Goal: Information Seeking & Learning: Learn about a topic

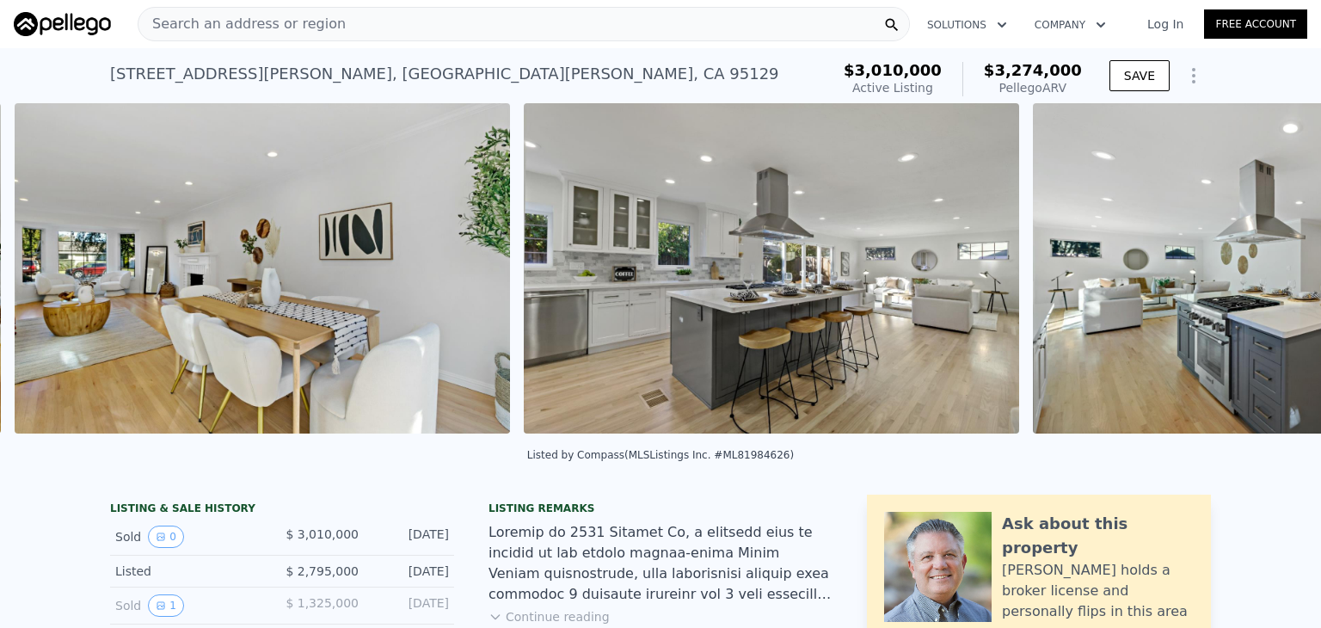
scroll to position [0, 4862]
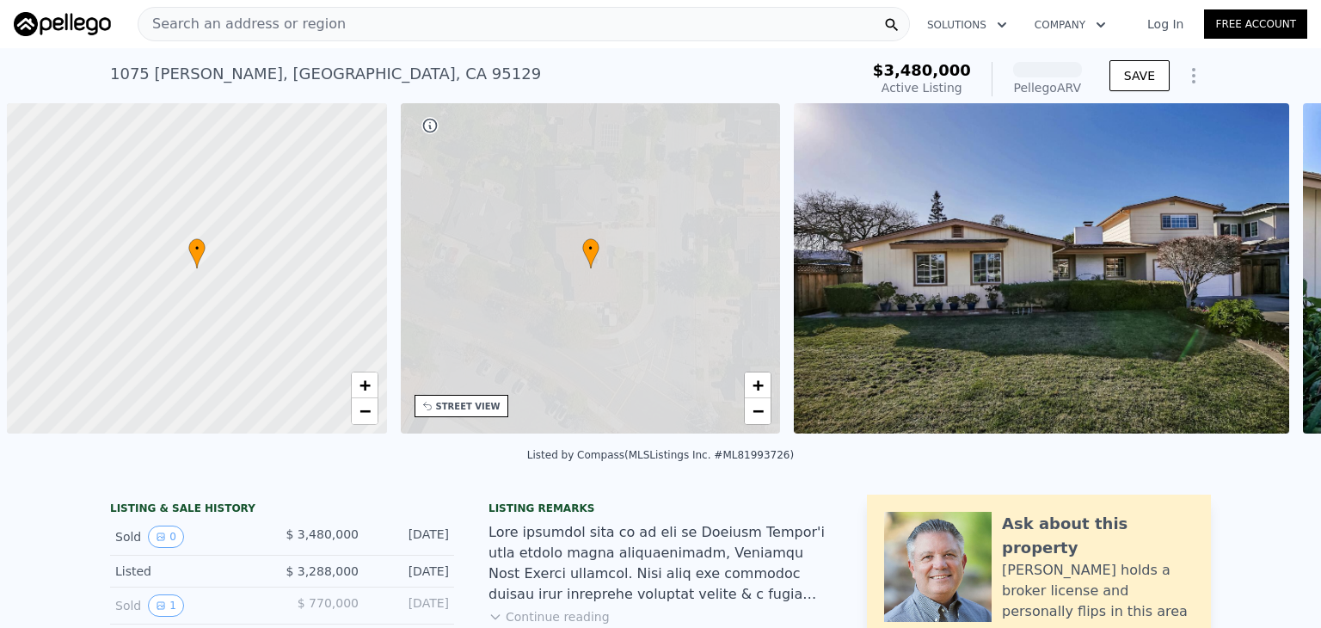
scroll to position [0, 7]
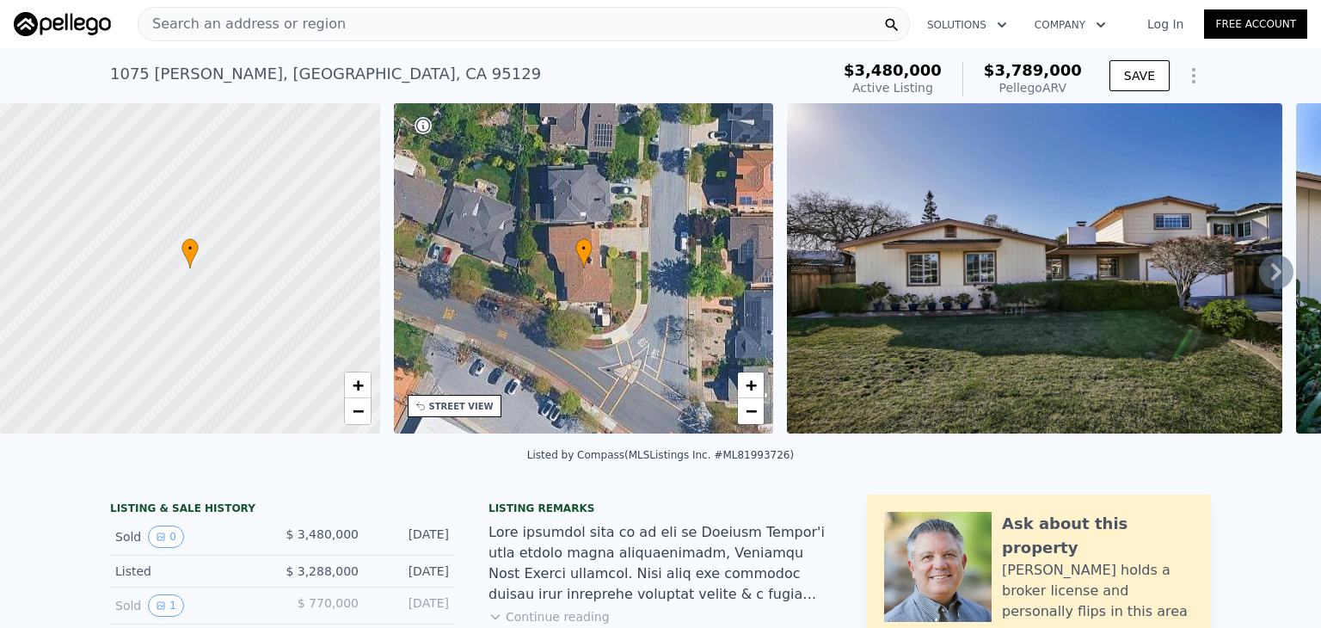
click at [1274, 269] on icon at bounding box center [1276, 272] width 34 height 34
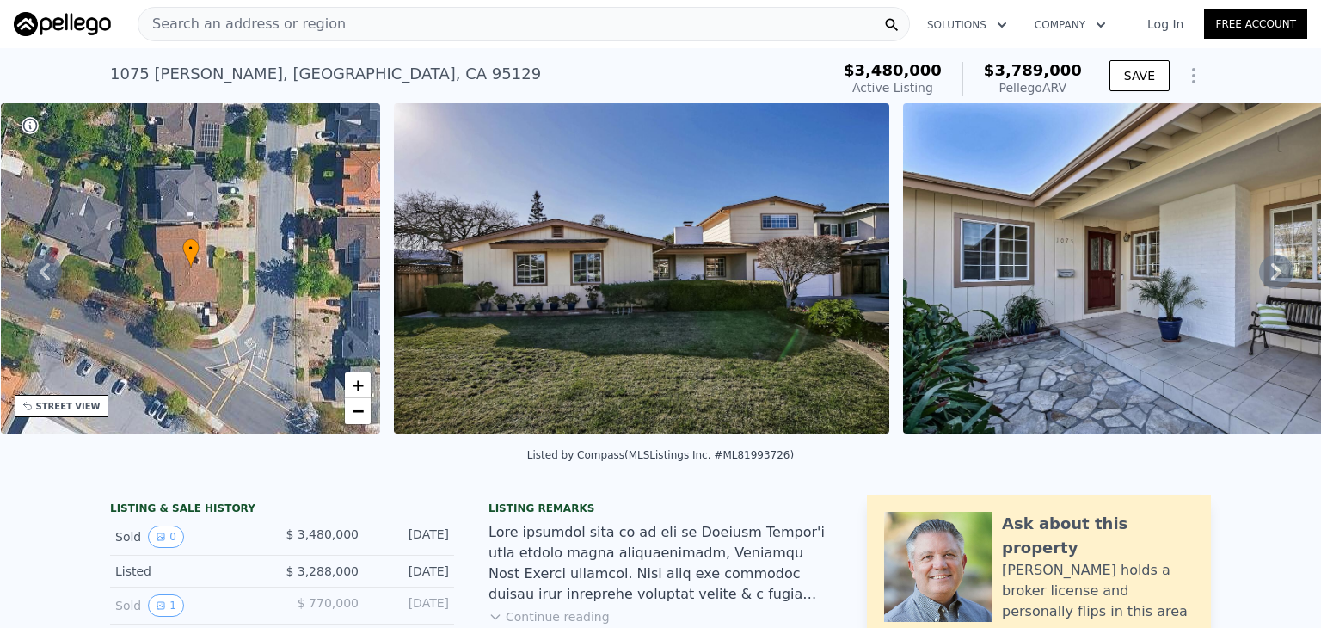
click at [1274, 269] on icon at bounding box center [1276, 272] width 34 height 34
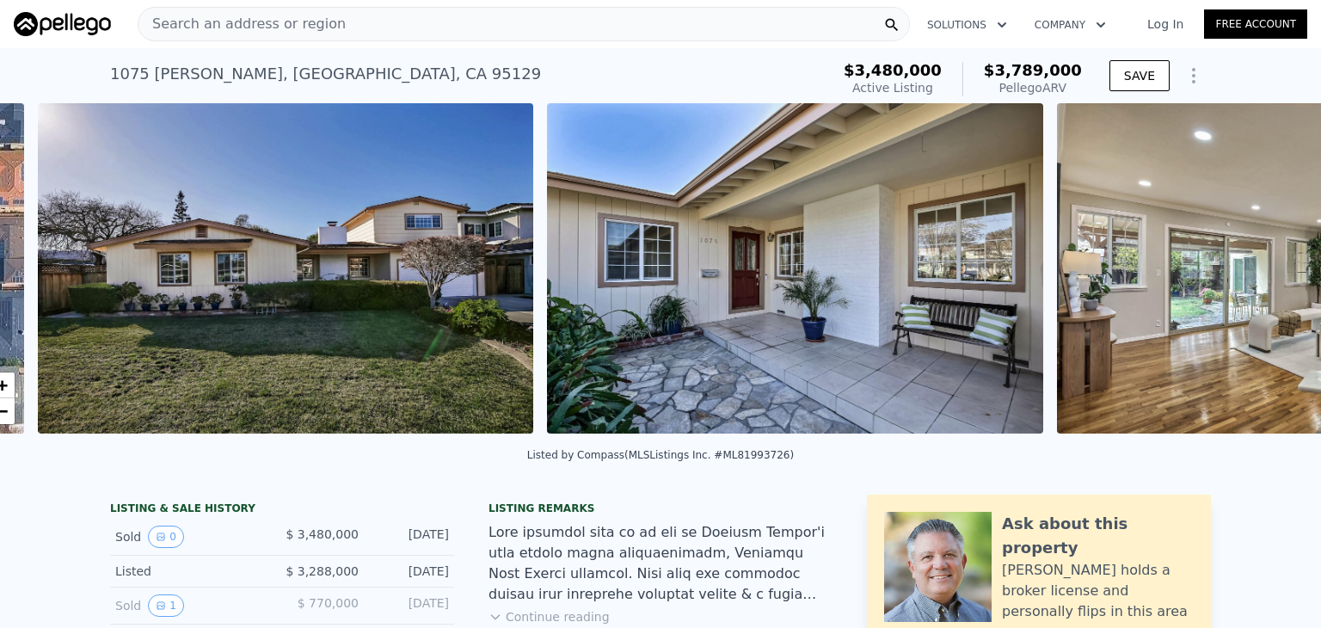
scroll to position [0, 787]
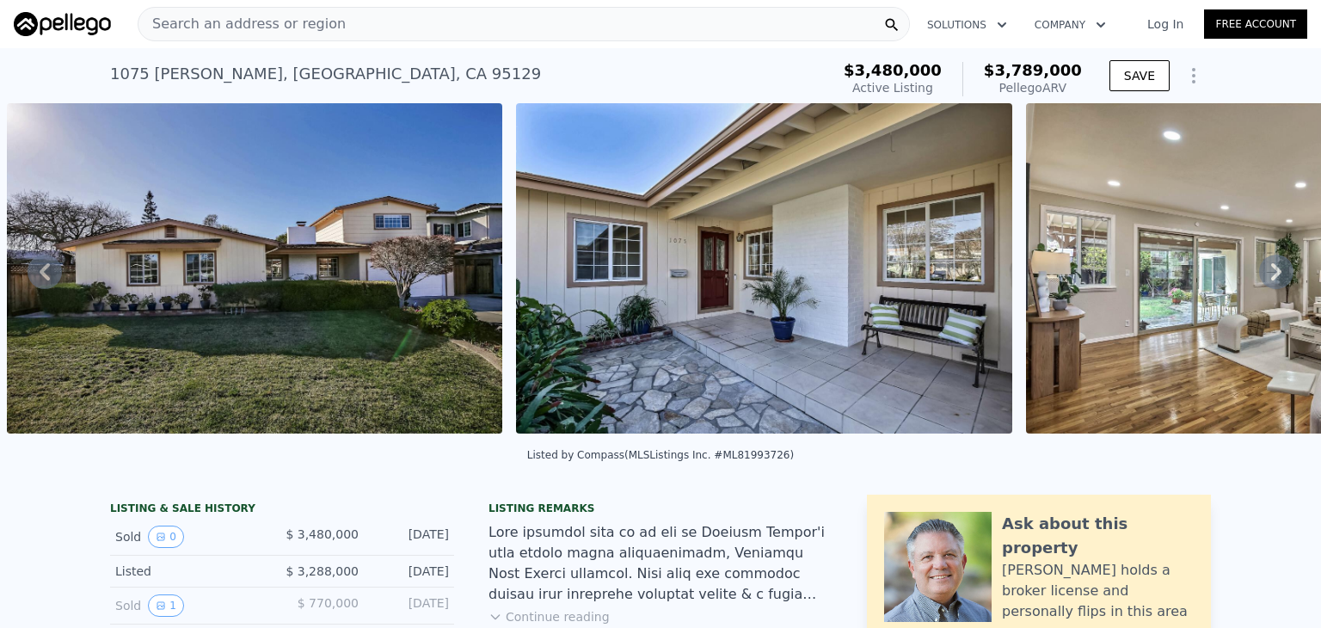
click at [1274, 269] on icon at bounding box center [1276, 272] width 34 height 34
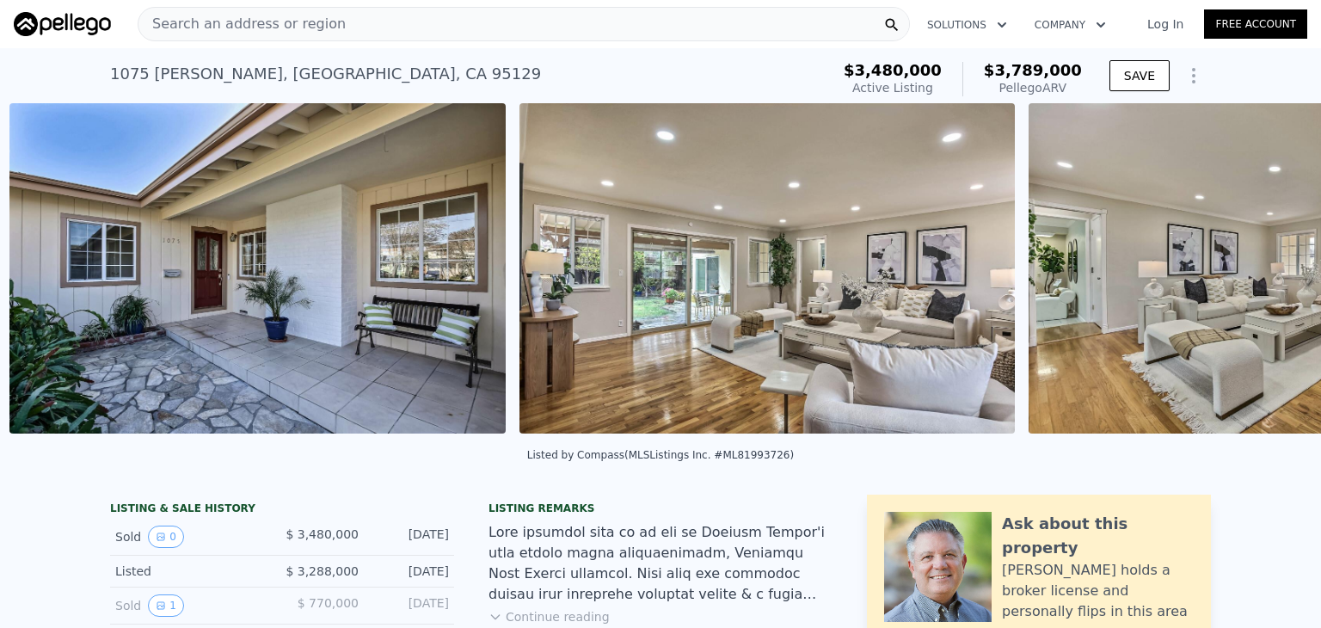
scroll to position [0, 1296]
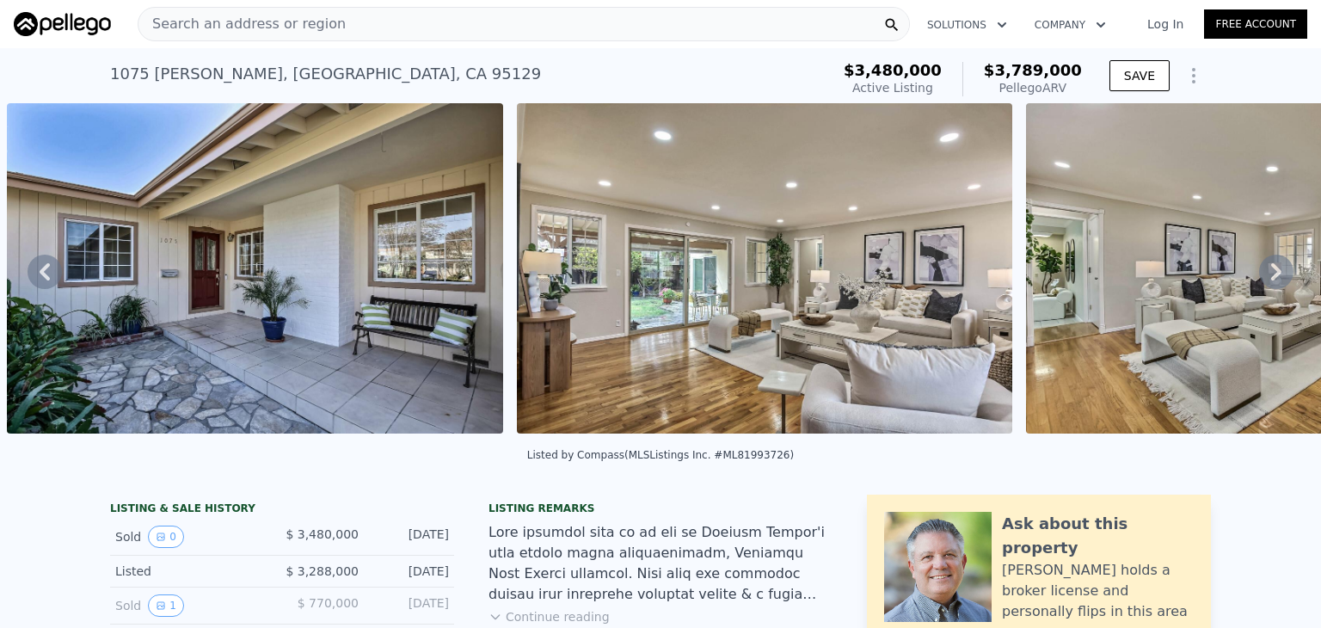
click at [1274, 269] on icon at bounding box center [1276, 272] width 34 height 34
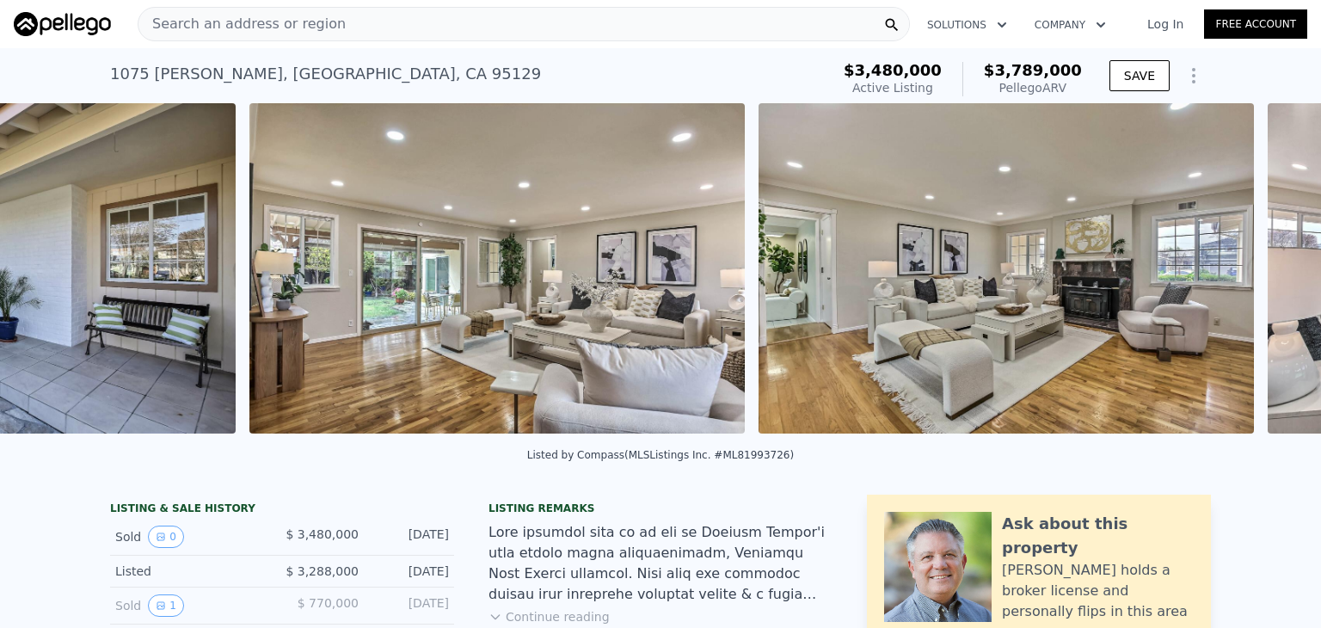
scroll to position [0, 1806]
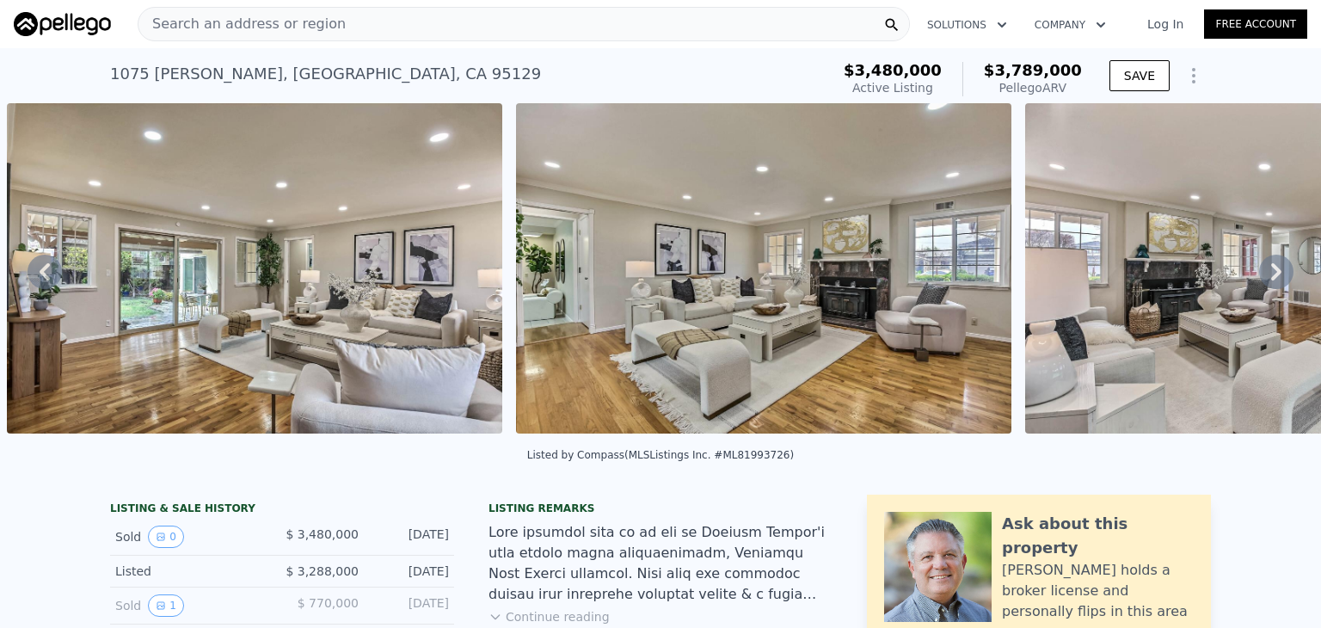
click at [1274, 269] on icon at bounding box center [1276, 272] width 34 height 34
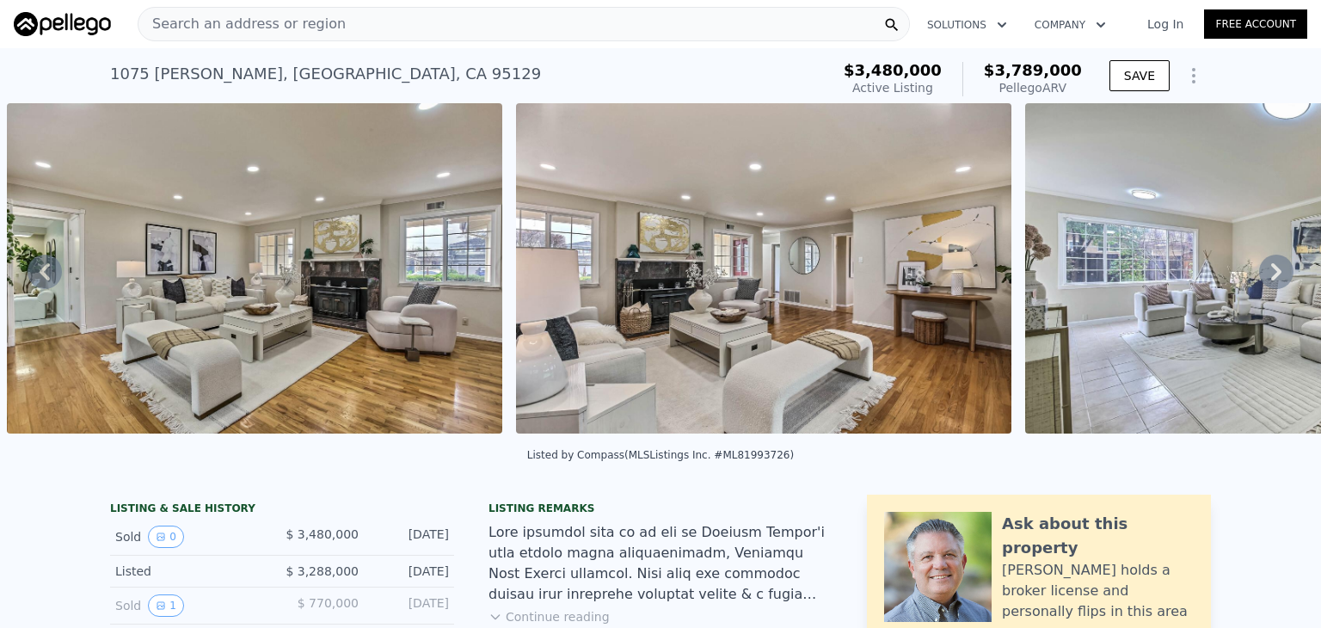
click at [1274, 269] on icon at bounding box center [1276, 272] width 34 height 34
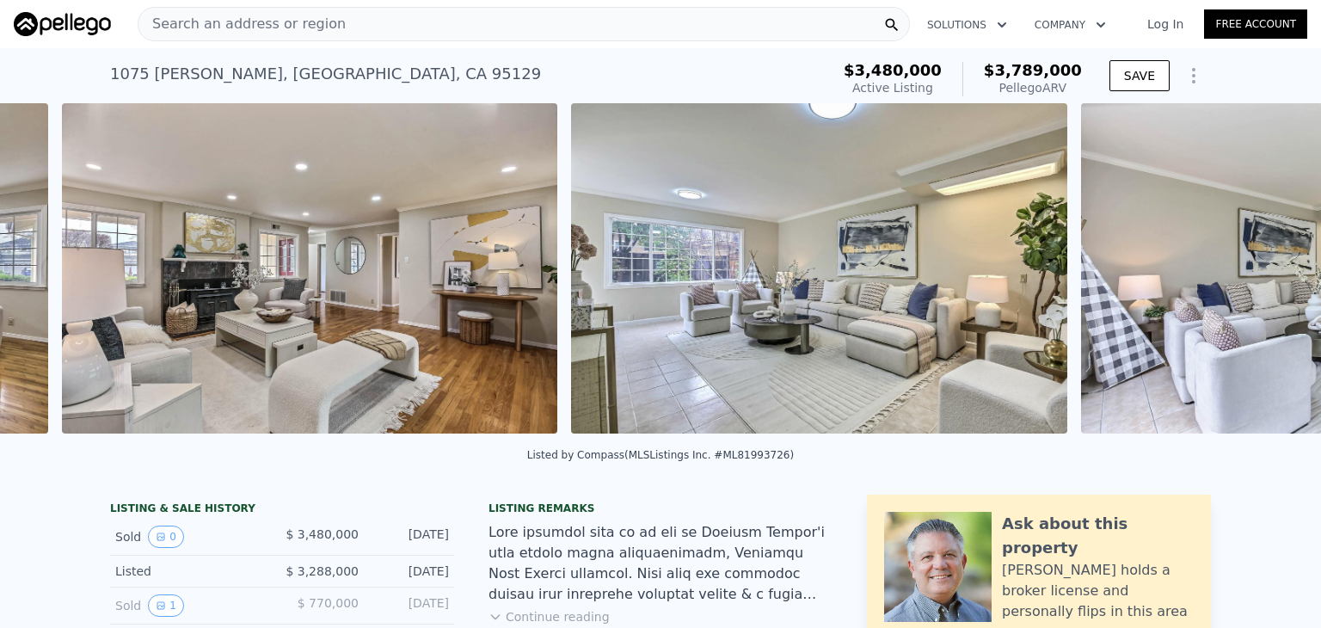
scroll to position [0, 2825]
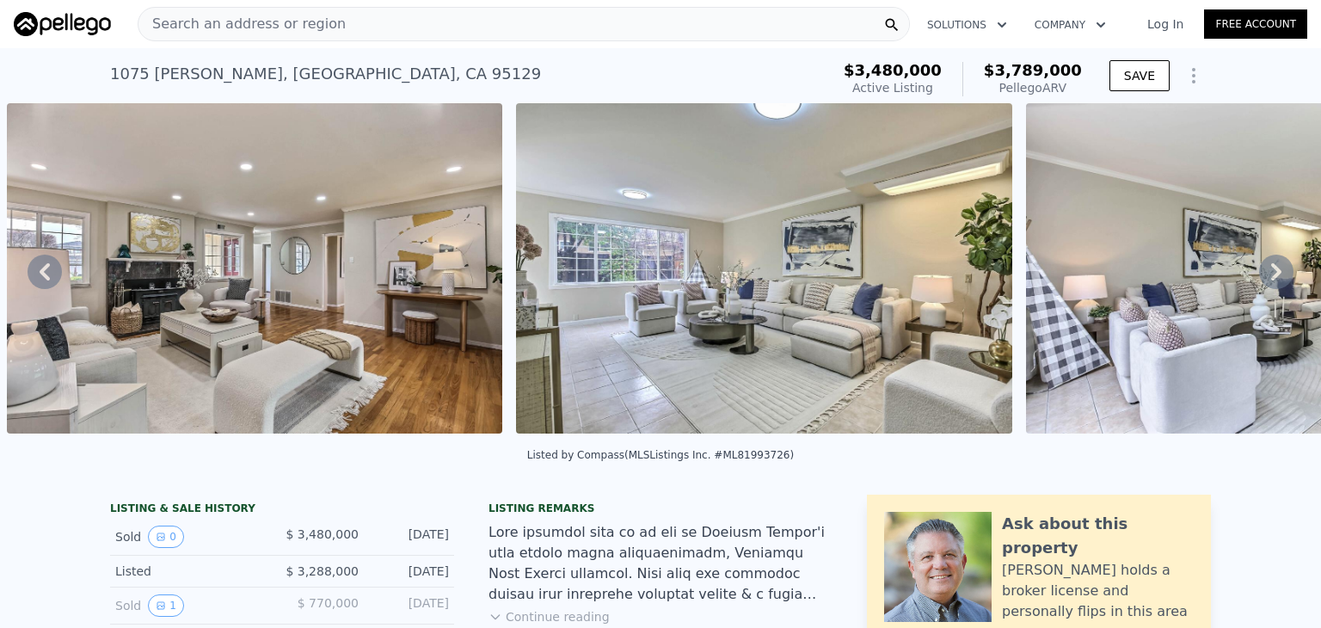
click at [1274, 269] on icon at bounding box center [1276, 272] width 34 height 34
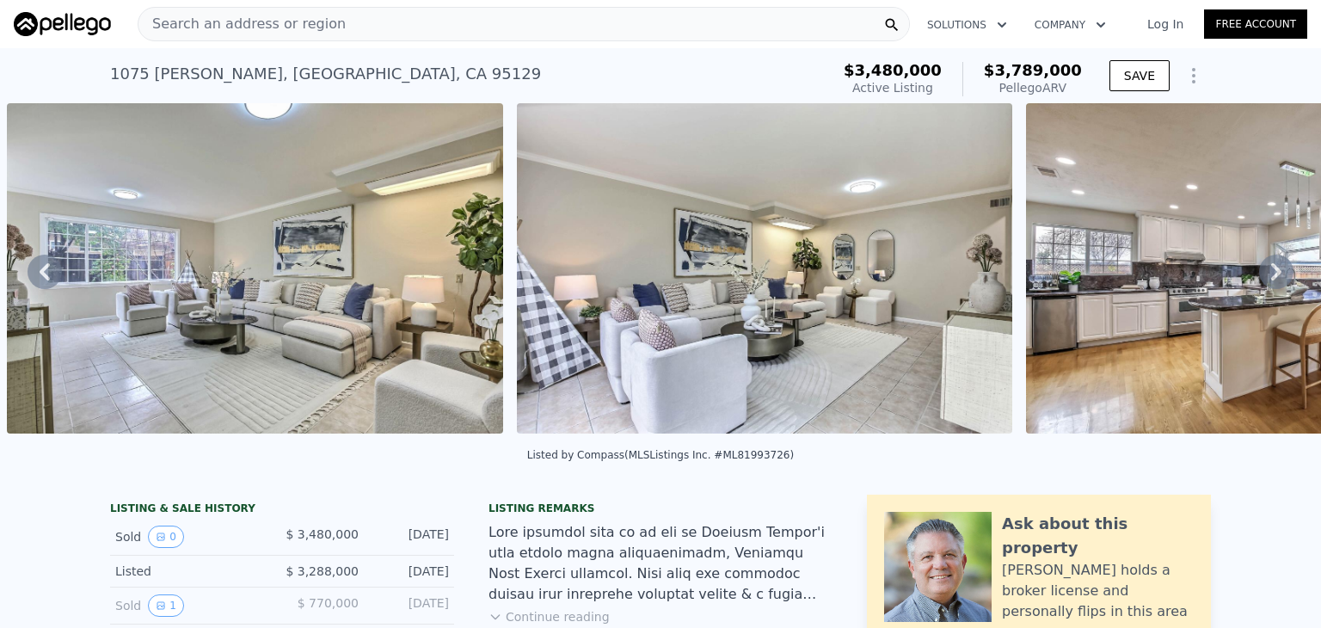
click at [1274, 269] on icon at bounding box center [1276, 272] width 34 height 34
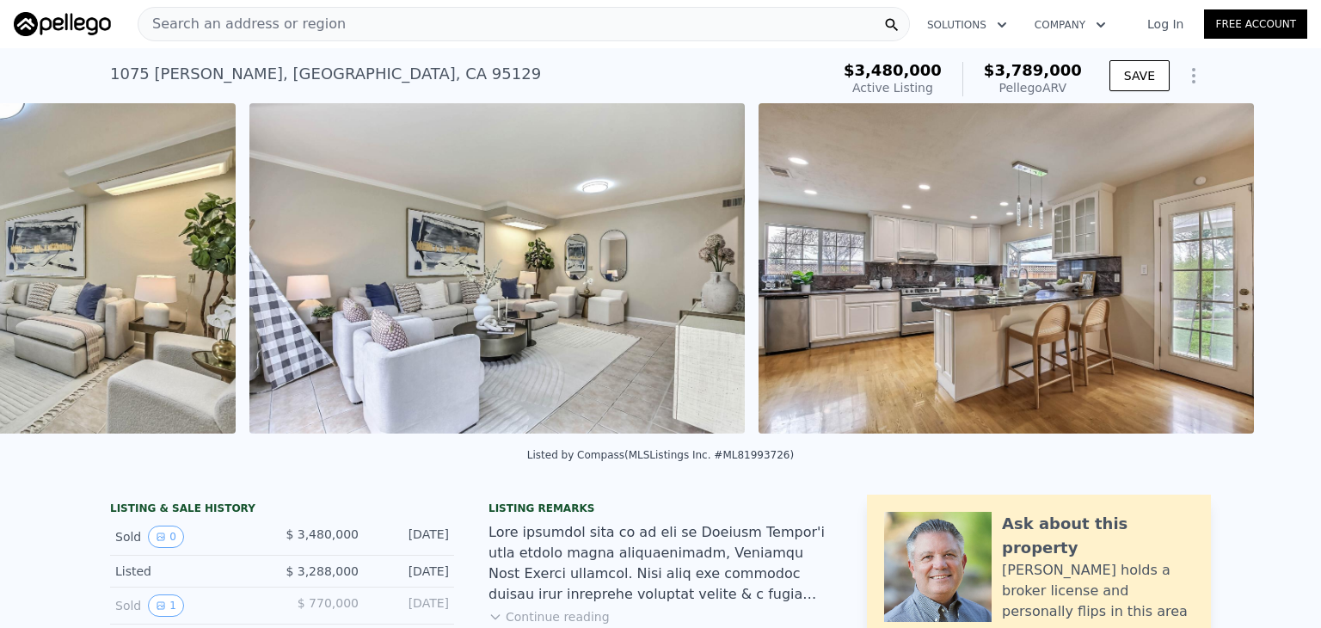
scroll to position [0, 3843]
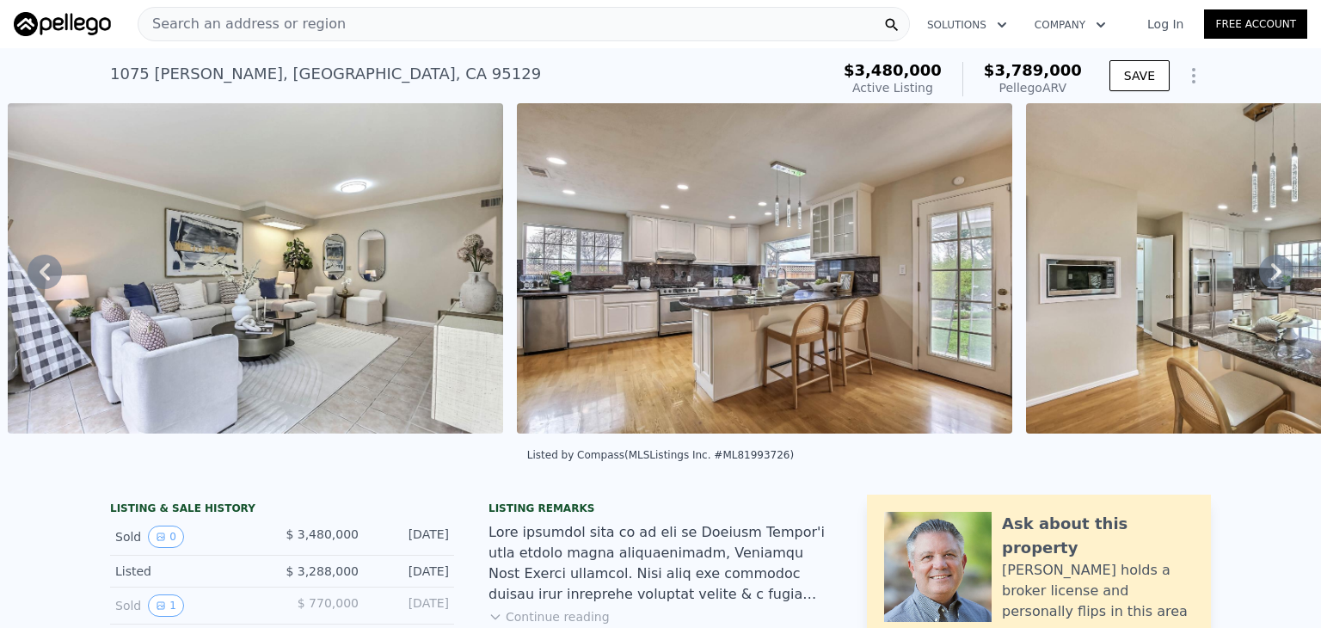
click at [1274, 269] on icon at bounding box center [1276, 272] width 34 height 34
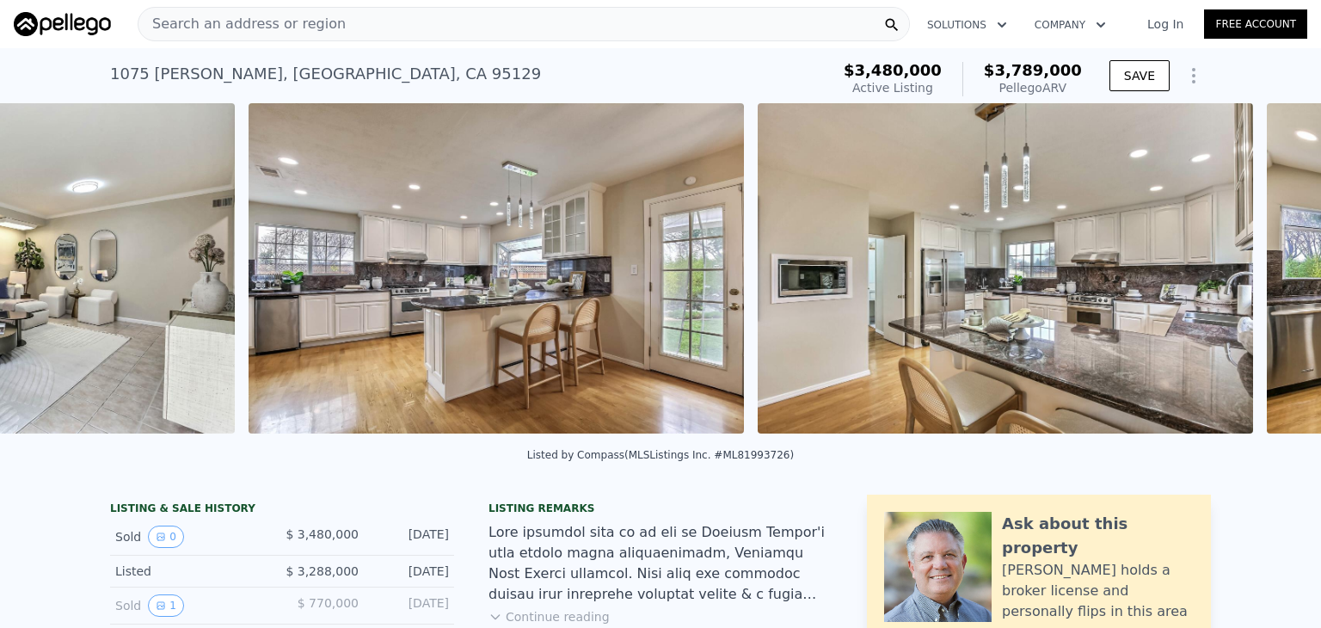
scroll to position [0, 4352]
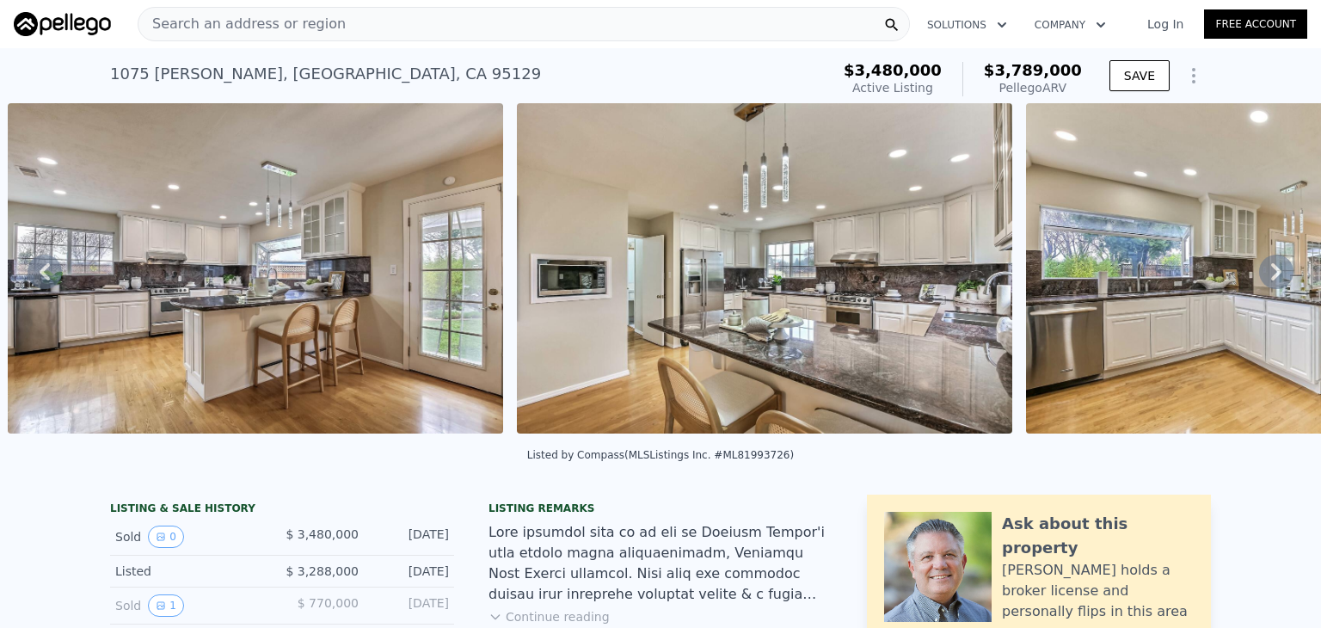
click at [1274, 269] on icon at bounding box center [1276, 272] width 34 height 34
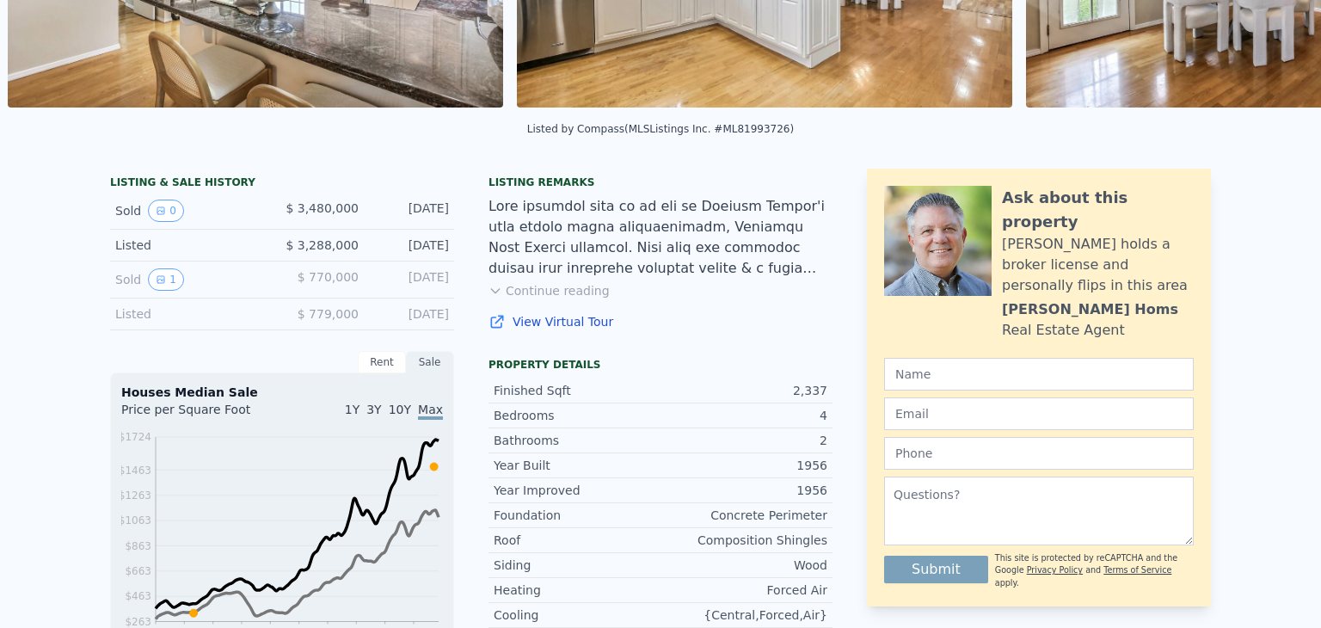
scroll to position [6, 0]
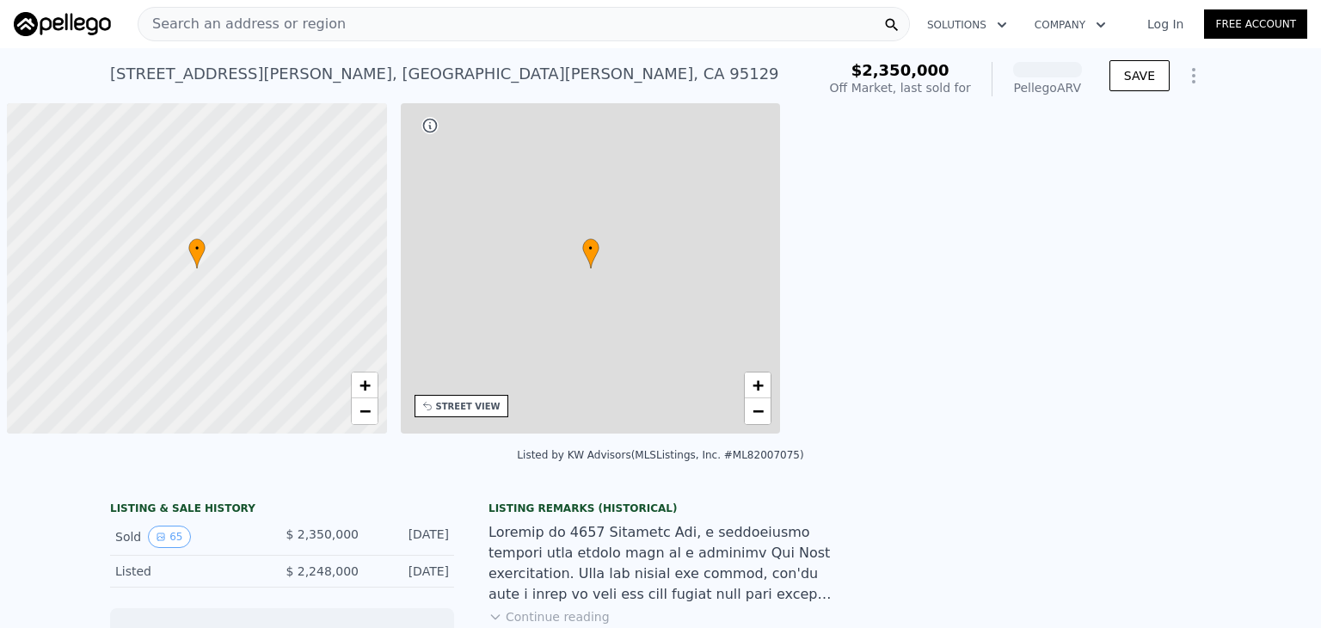
scroll to position [0, 7]
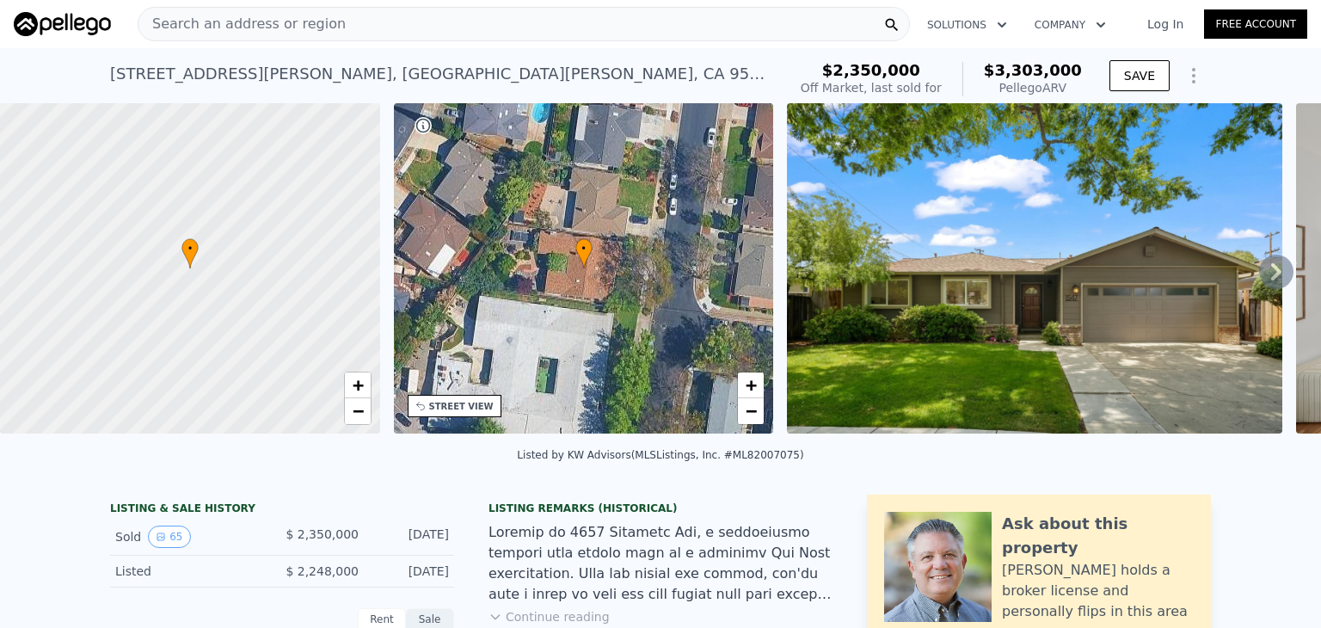
click at [1278, 275] on icon at bounding box center [1276, 272] width 34 height 34
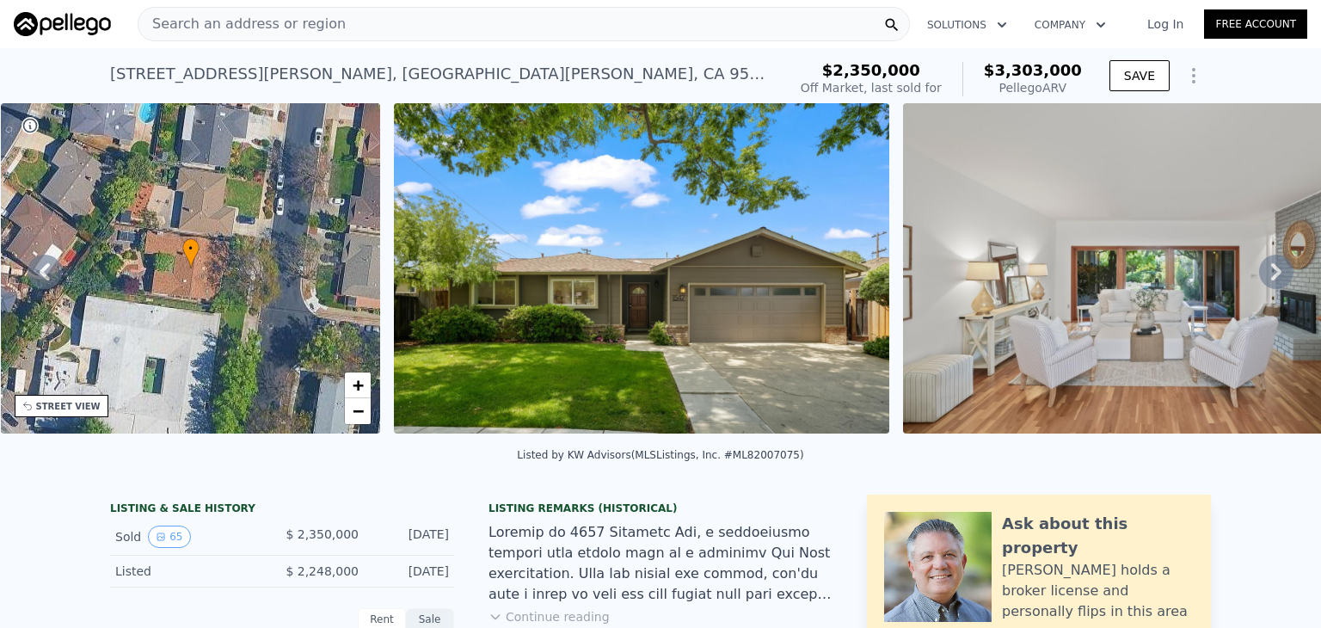
click at [1278, 275] on icon at bounding box center [1276, 272] width 34 height 34
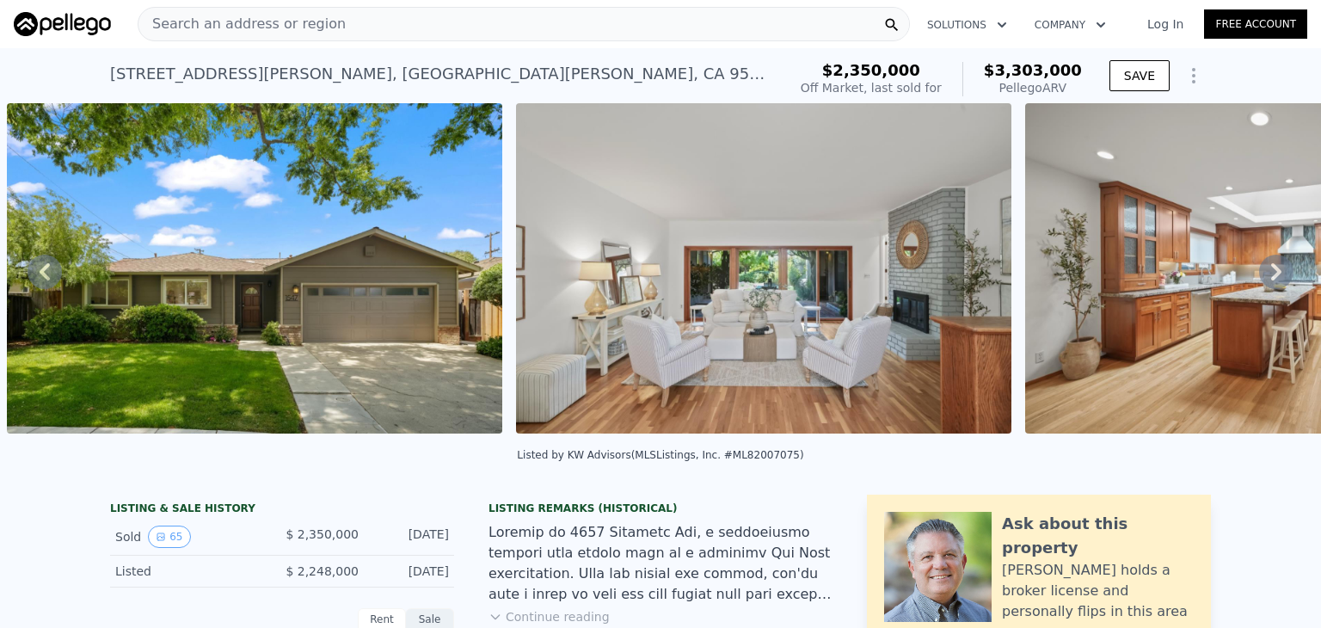
click at [1278, 275] on icon at bounding box center [1276, 272] width 34 height 34
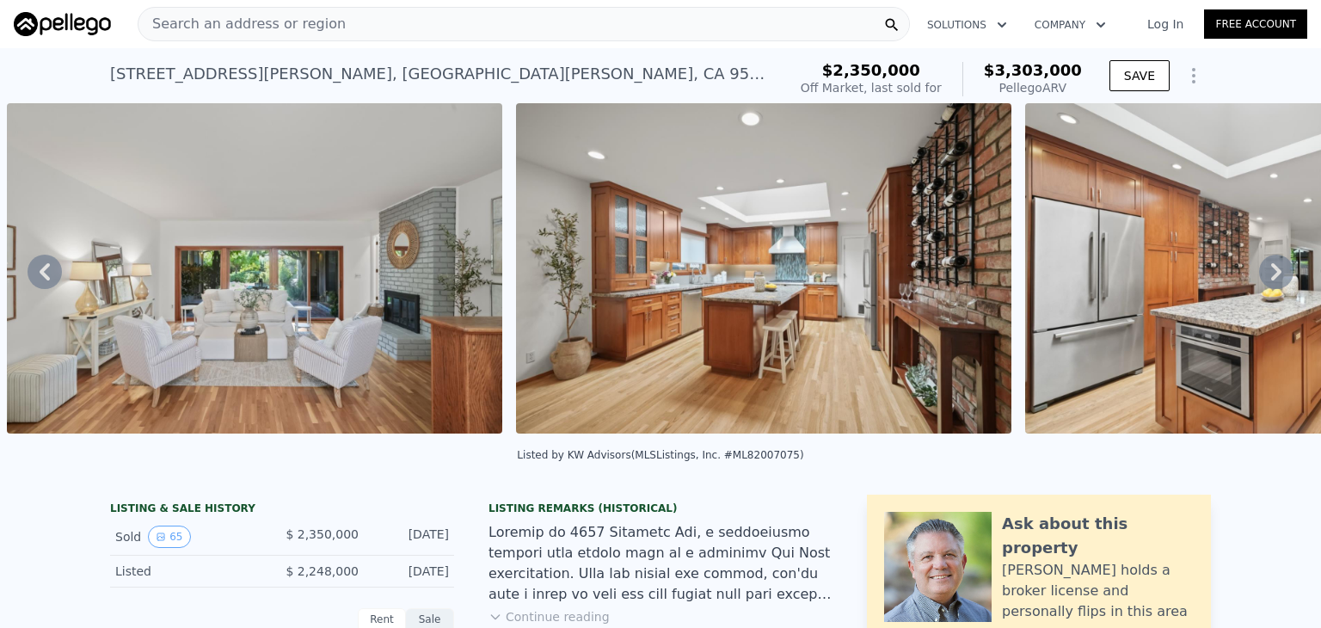
click at [1278, 275] on icon at bounding box center [1276, 272] width 34 height 34
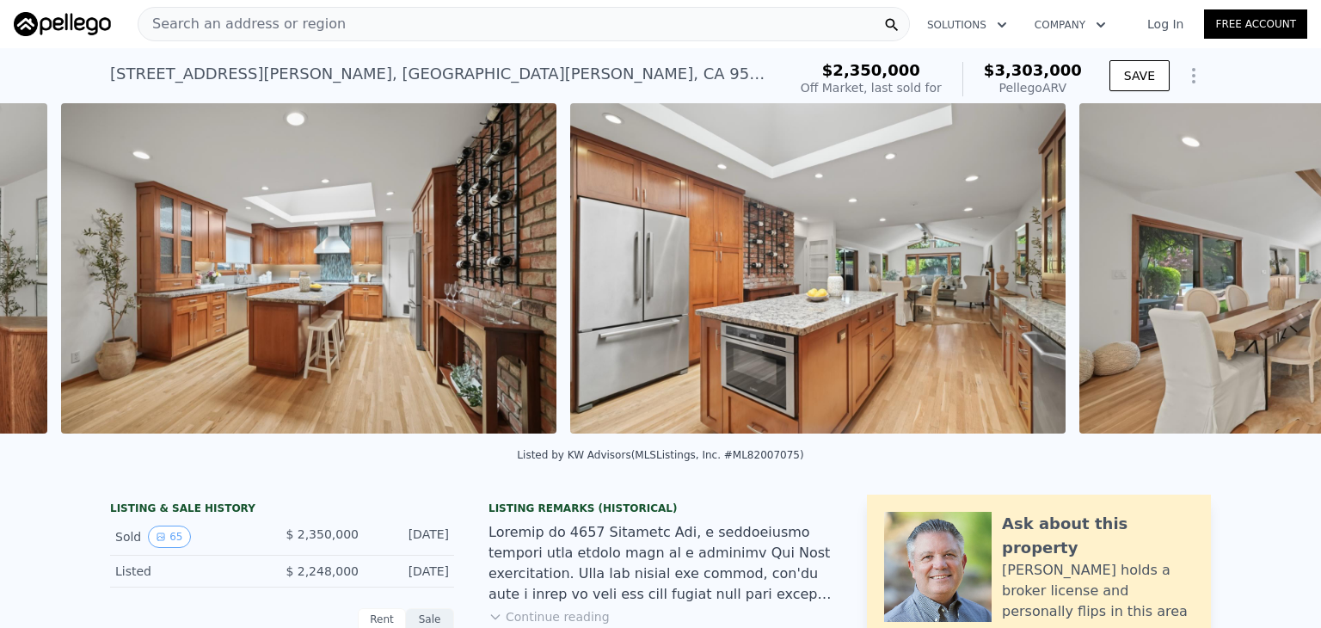
scroll to position [0, 1805]
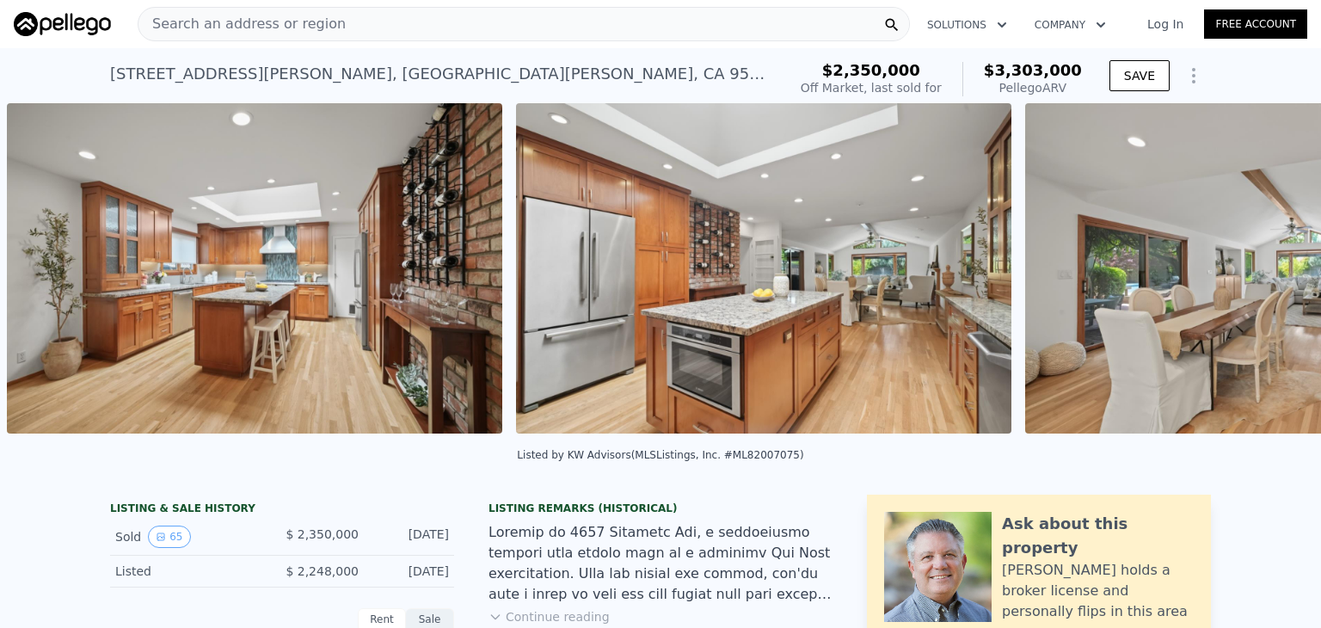
click at [1278, 275] on div "• + − • + − STREET VIEW Loading... SATELLITE VIEW" at bounding box center [660, 271] width 1321 height 336
click at [1271, 271] on icon at bounding box center [1276, 272] width 34 height 34
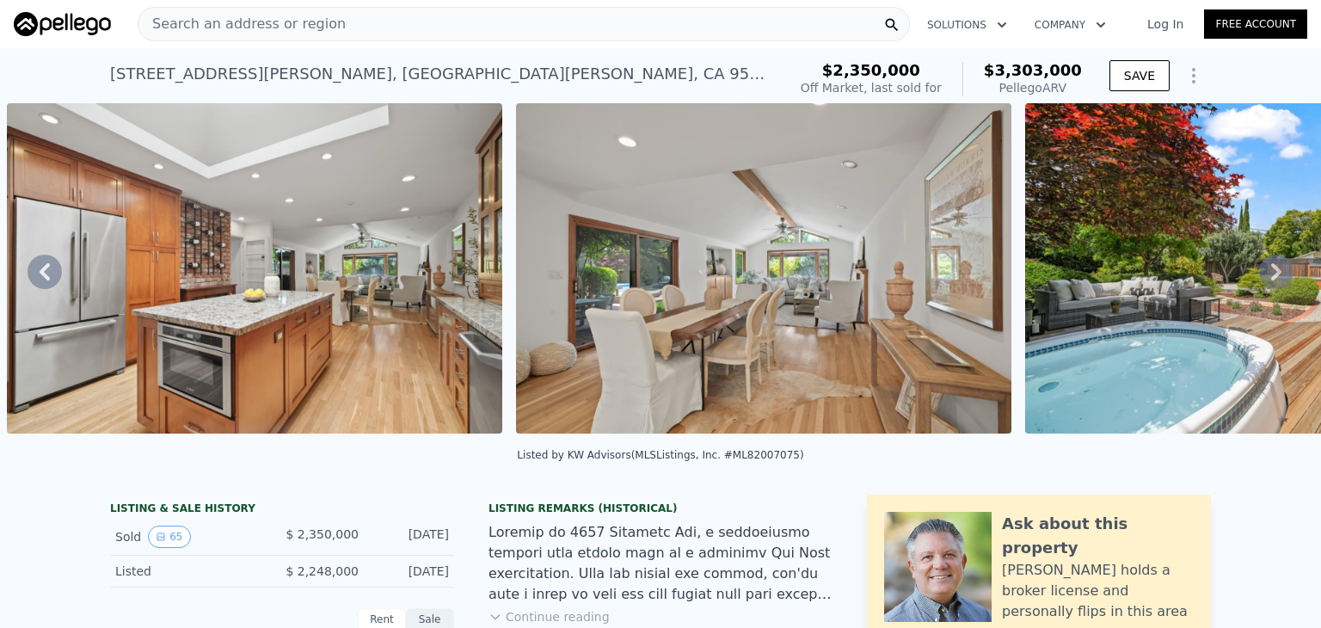
click at [1271, 271] on icon at bounding box center [1276, 272] width 34 height 34
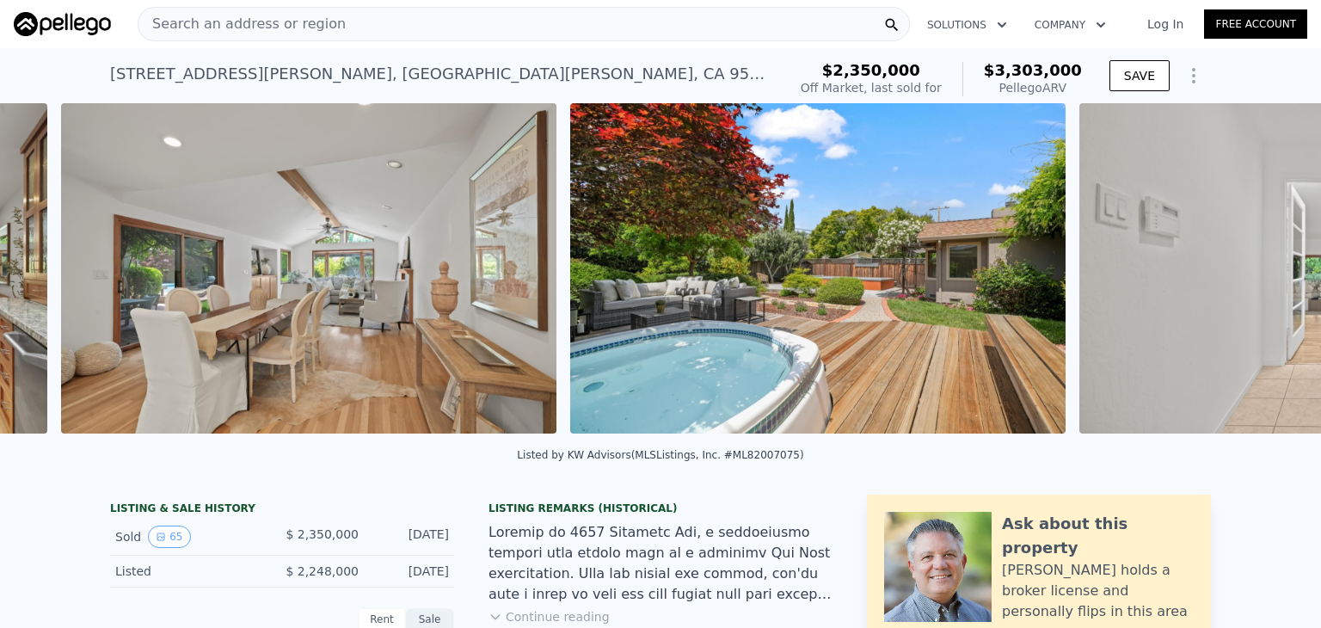
scroll to position [0, 2824]
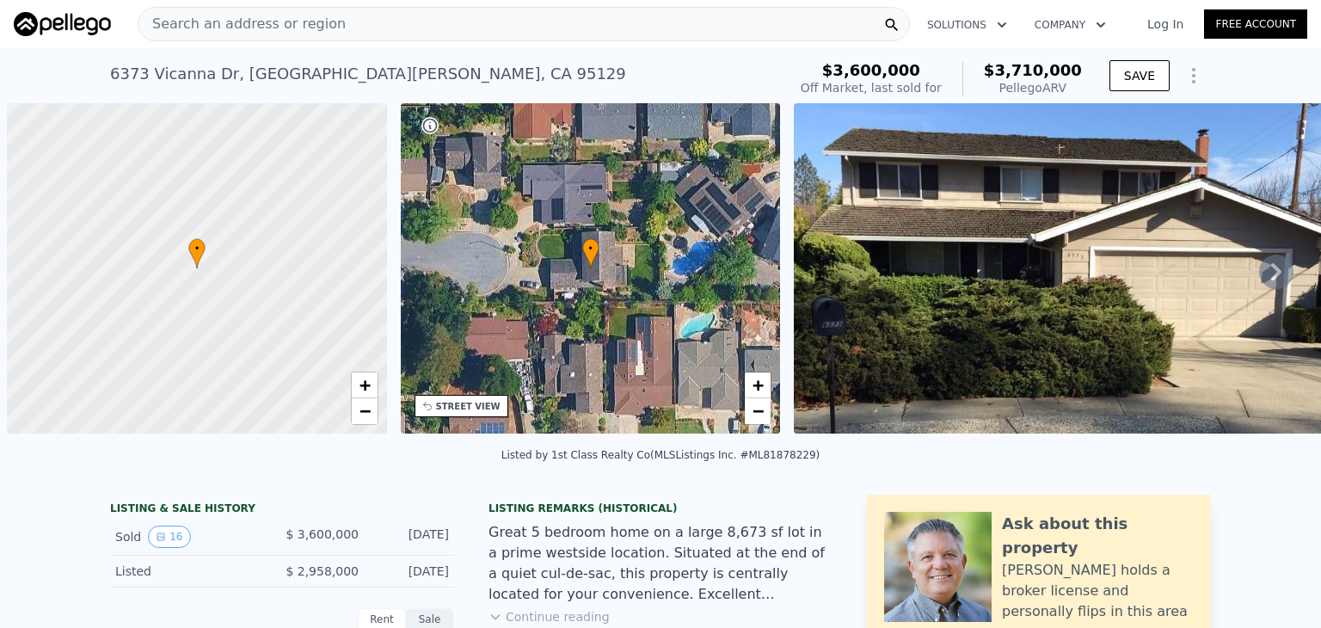
scroll to position [0, 7]
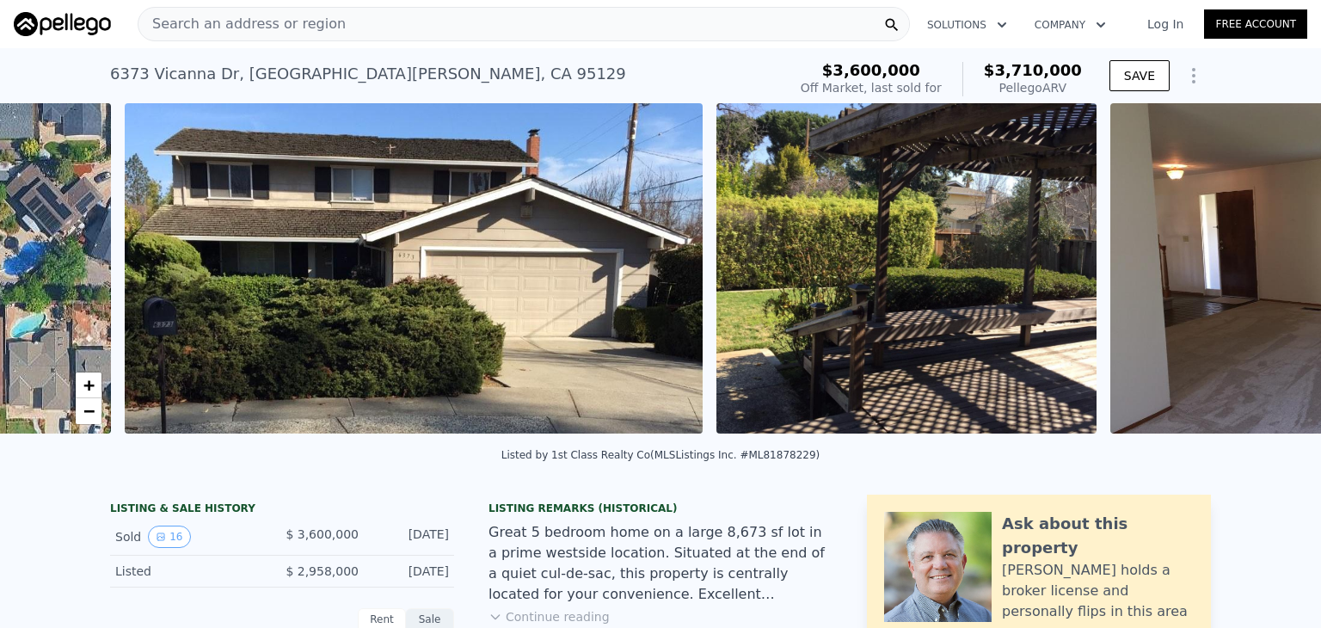
type input "-$ 422,743"
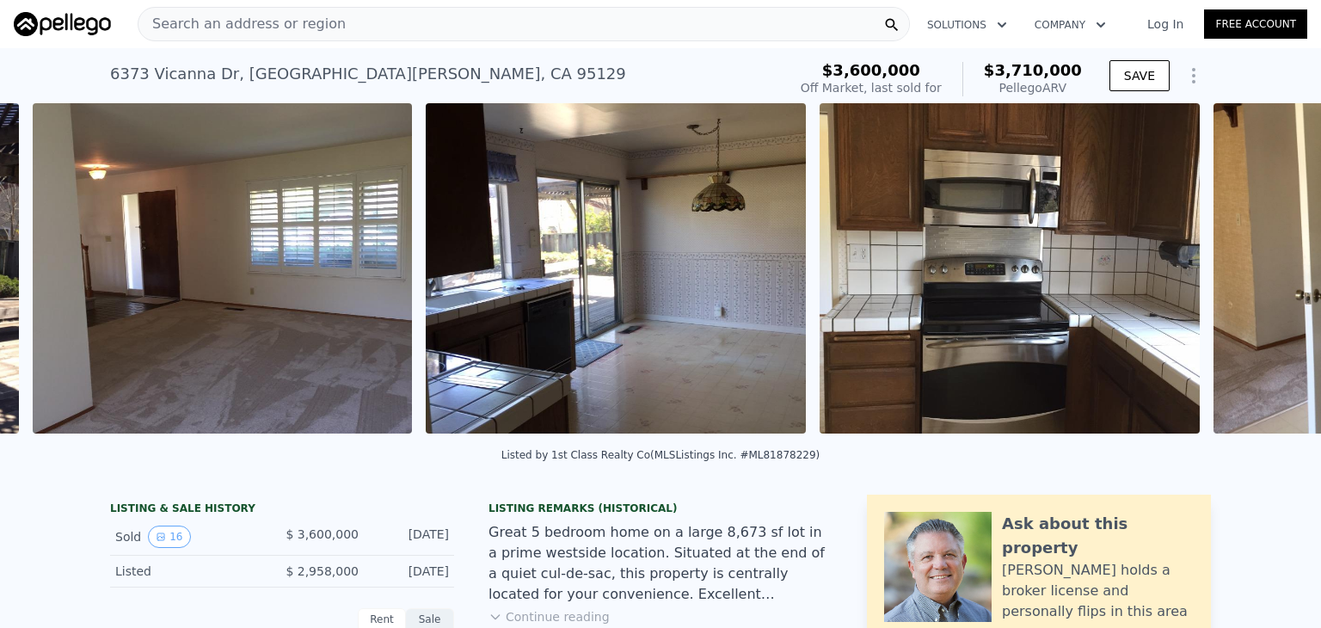
scroll to position [0, 1772]
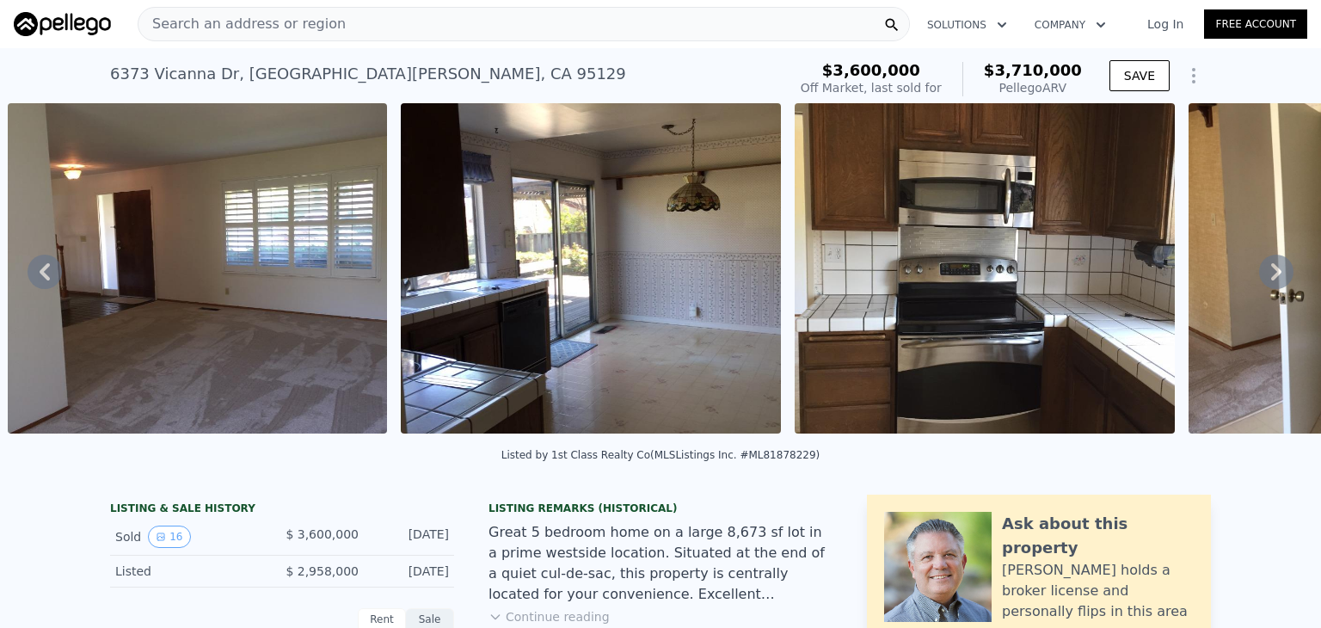
click at [212, 225] on img at bounding box center [198, 268] width 380 height 330
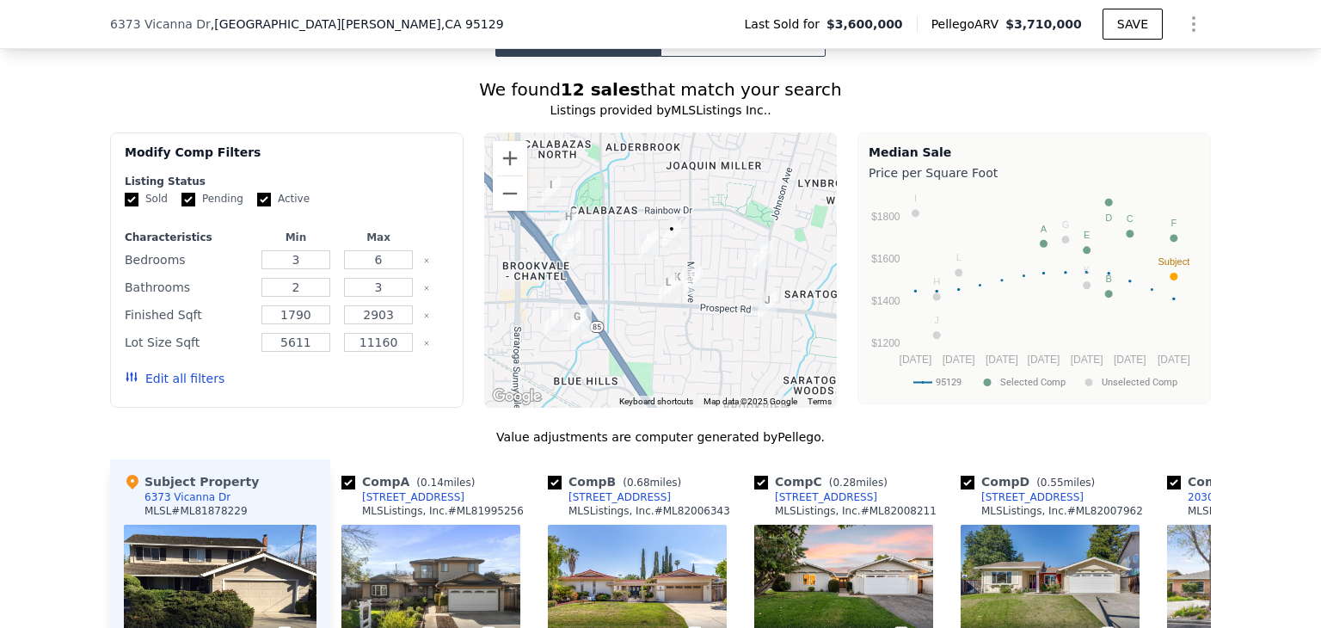
scroll to position [1524, 0]
click at [182, 193] on input "Pending" at bounding box center [188, 200] width 14 height 14
checkbox input "false"
click at [258, 193] on input "Active" at bounding box center [264, 200] width 14 height 14
checkbox input "false"
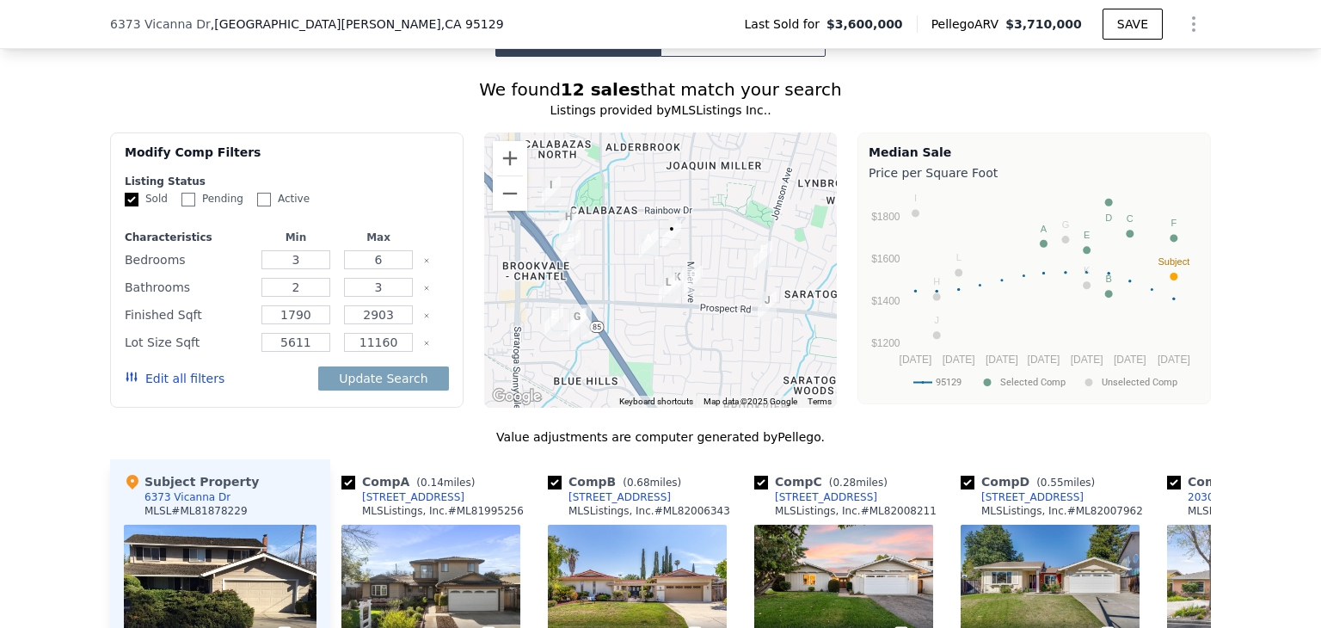
click at [190, 372] on button "Edit all filters" at bounding box center [175, 378] width 100 height 17
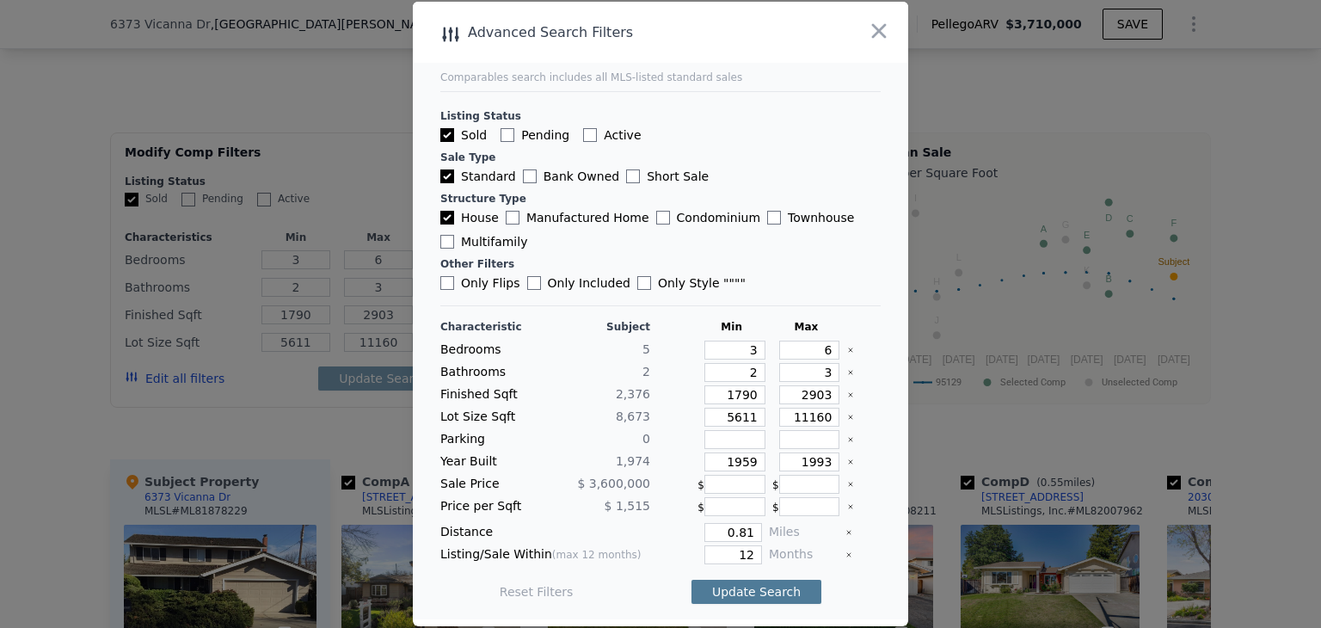
click at [773, 590] on button "Update Search" at bounding box center [757, 592] width 130 height 24
checkbox input "false"
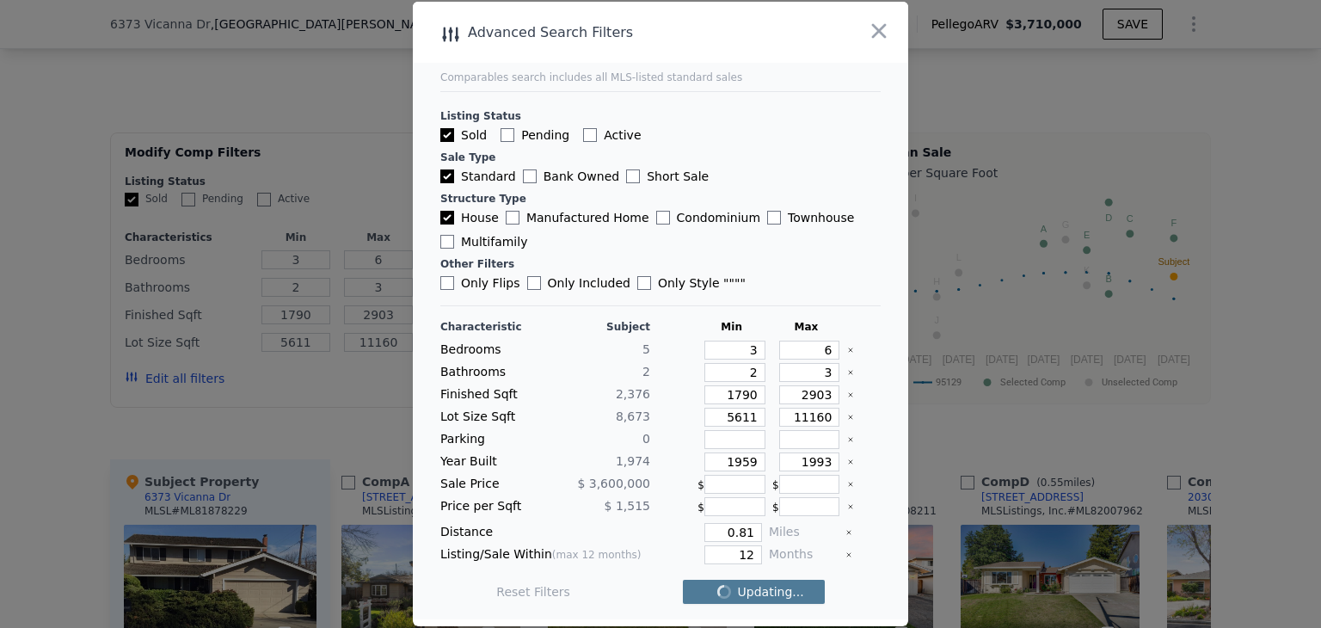
checkbox input "false"
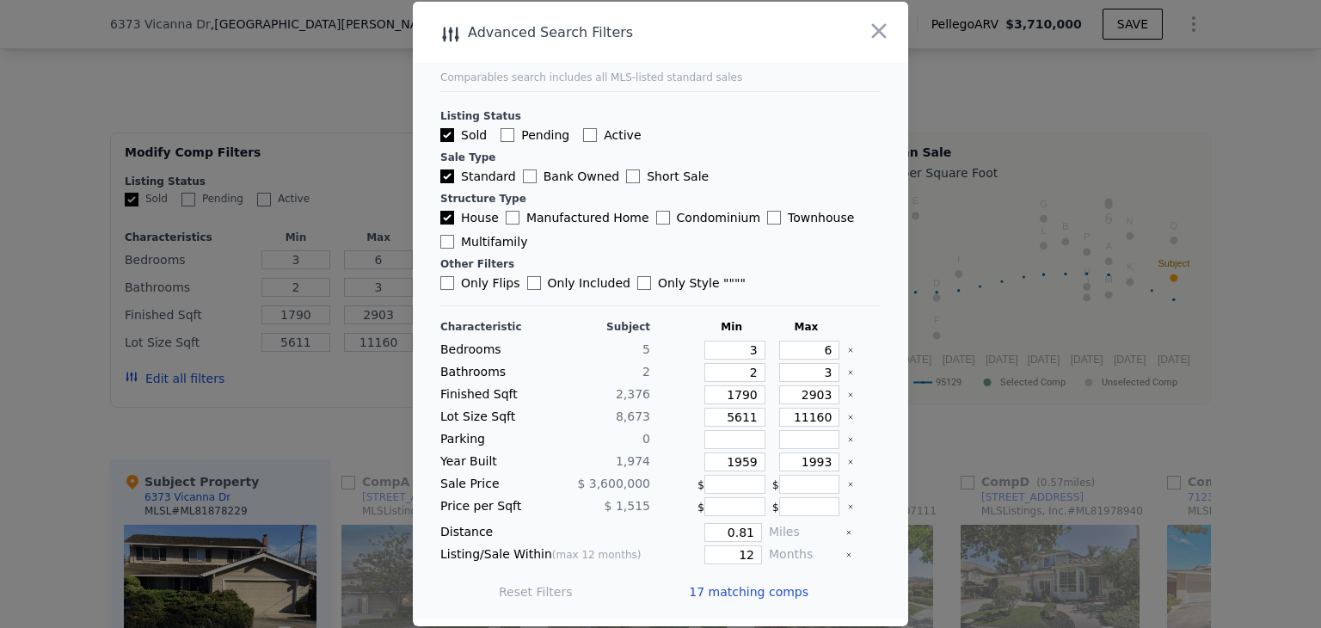
click at [1117, 414] on div at bounding box center [660, 314] width 1321 height 628
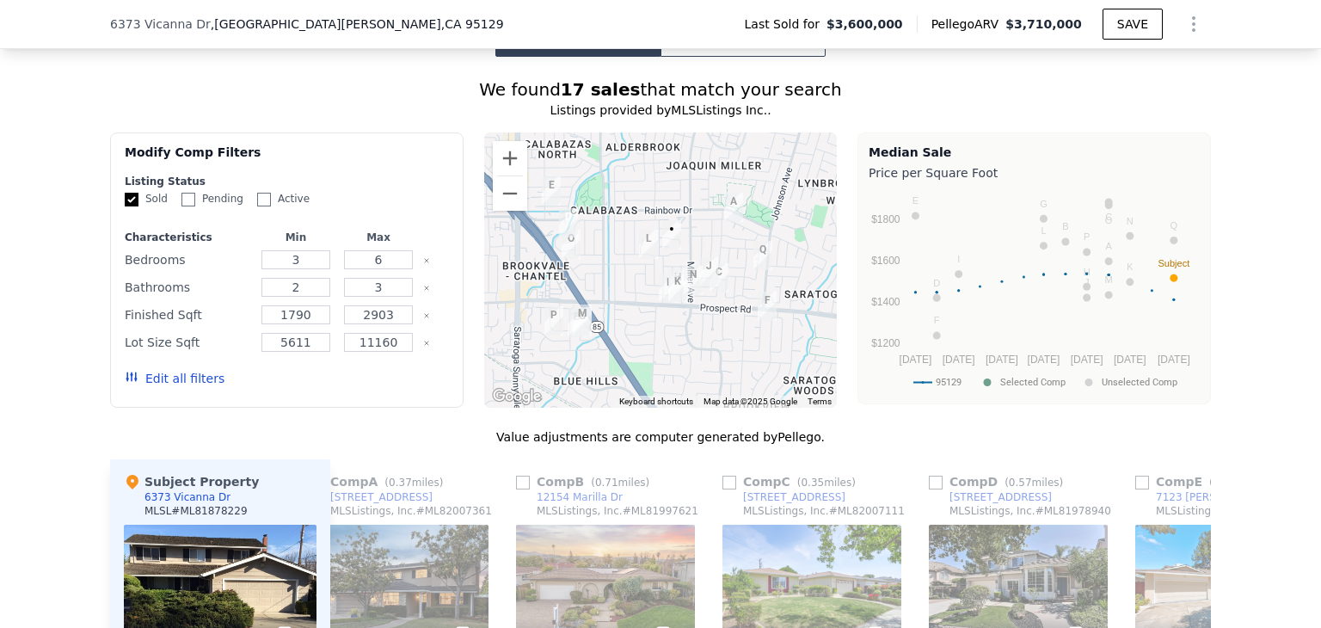
scroll to position [0, 0]
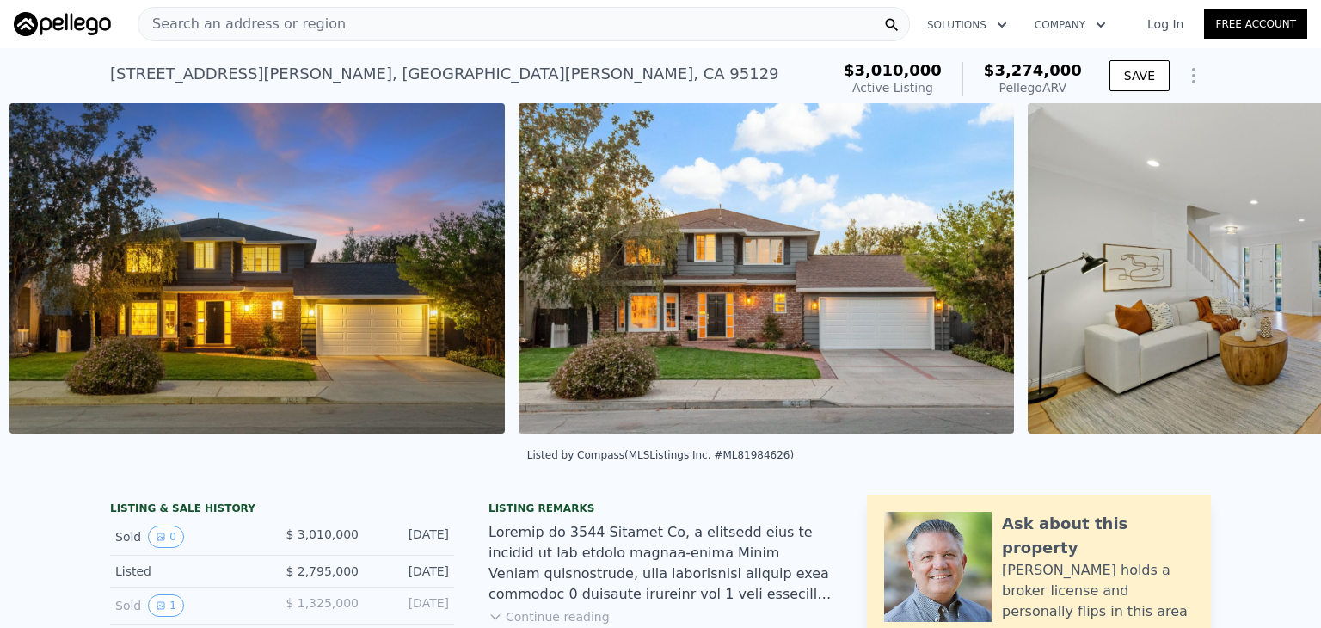
scroll to position [0, 787]
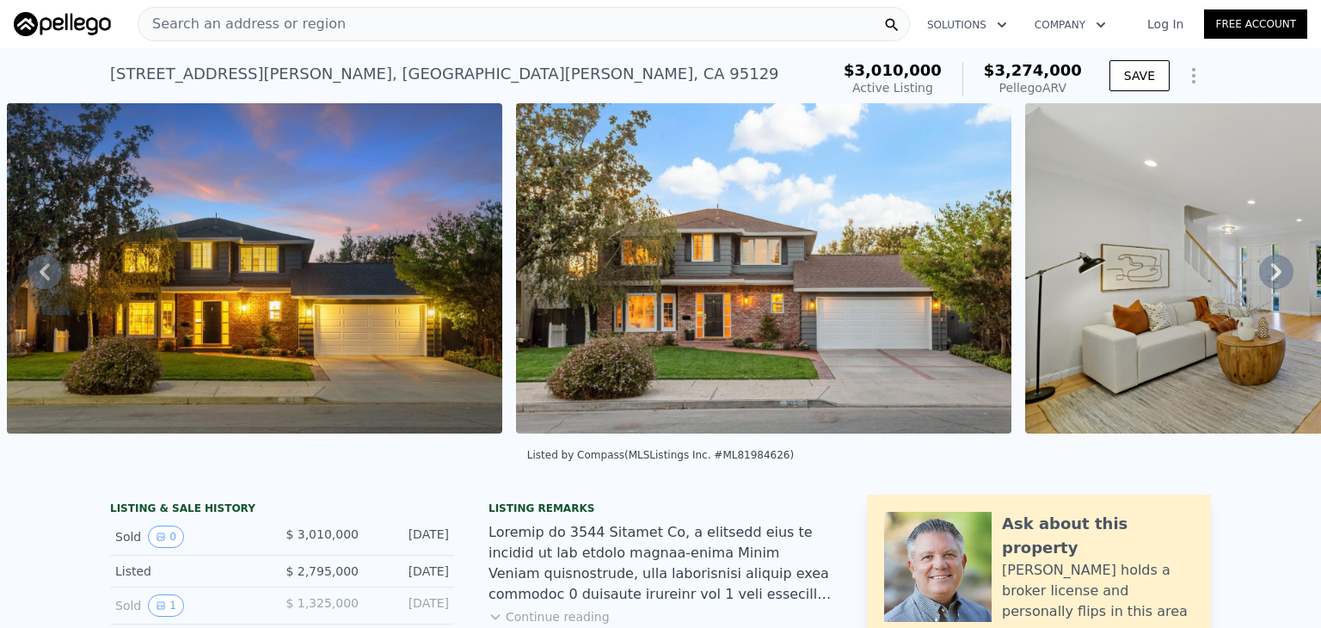
click at [235, 476] on div "Listed by Compass (MLSListings Inc. #ML81984626)" at bounding box center [660, 460] width 1321 height 41
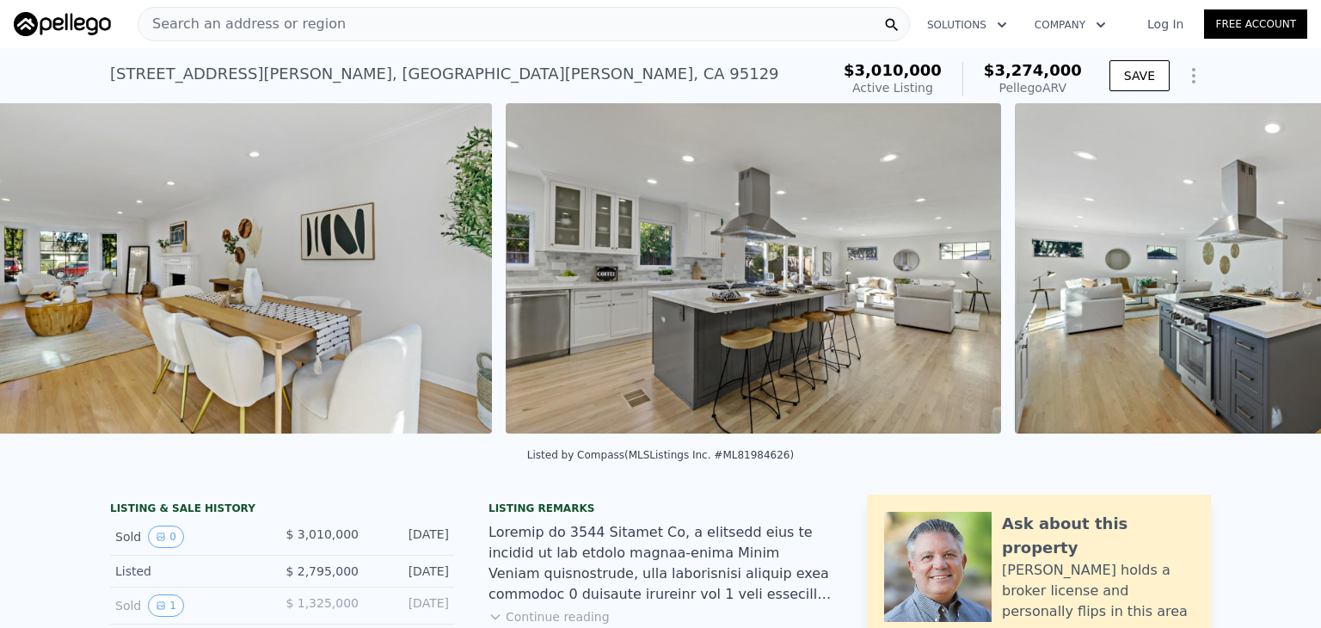
scroll to position [0, 4862]
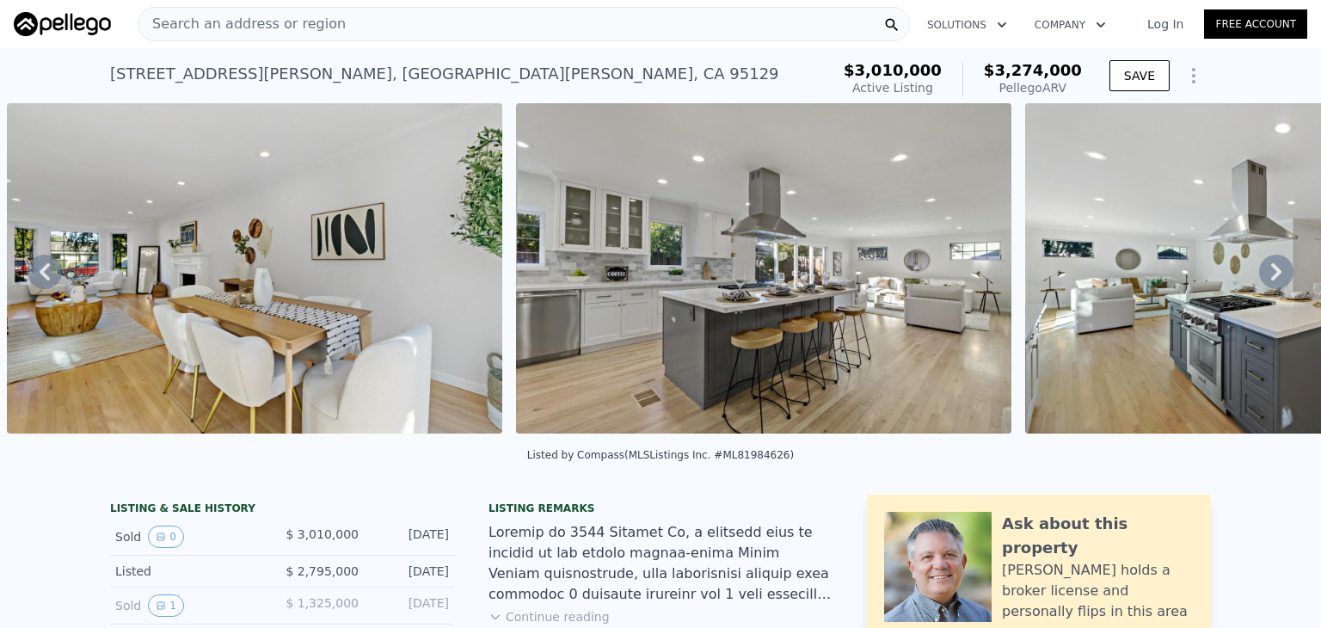
click at [174, 474] on div "Listed by Compass (MLSListings Inc. #ML81984626)" at bounding box center [660, 460] width 1321 height 41
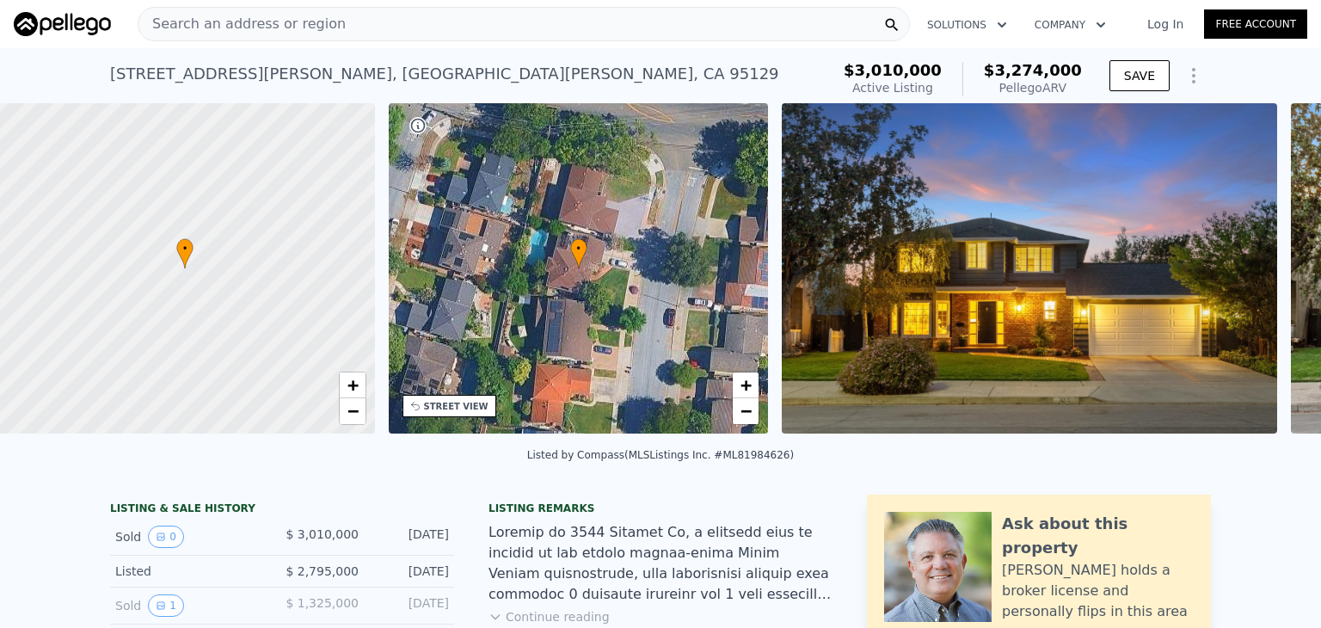
scroll to position [0, 7]
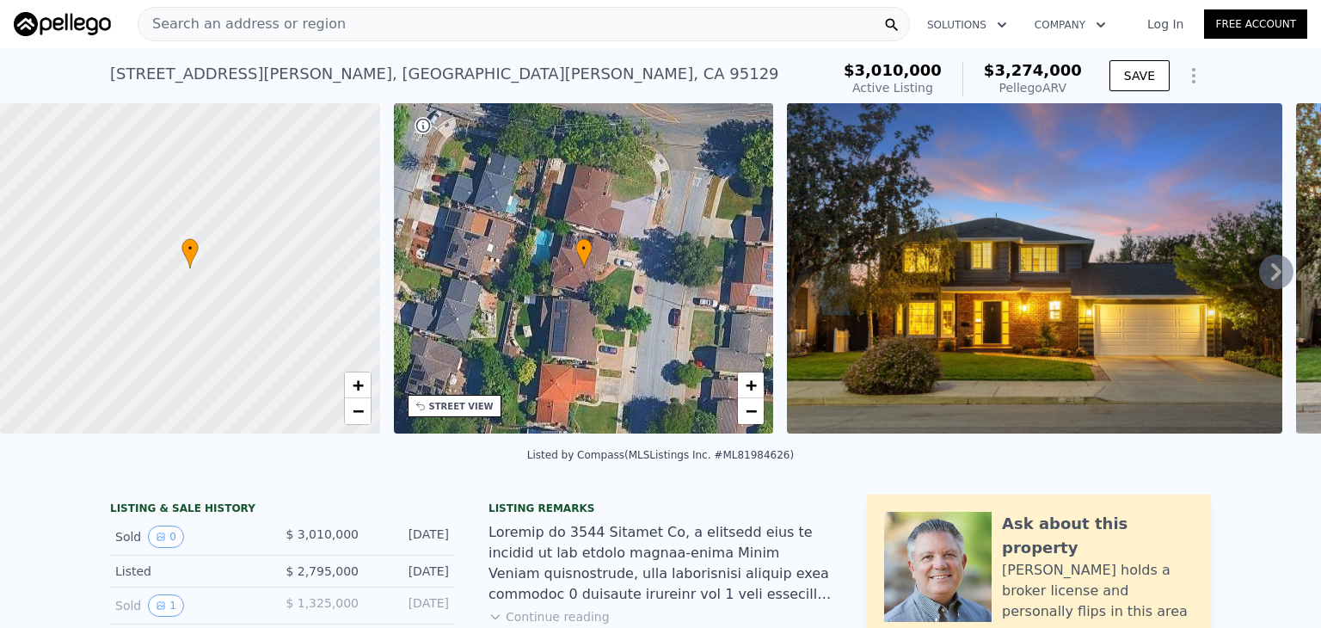
click at [934, 249] on img at bounding box center [1034, 268] width 495 height 330
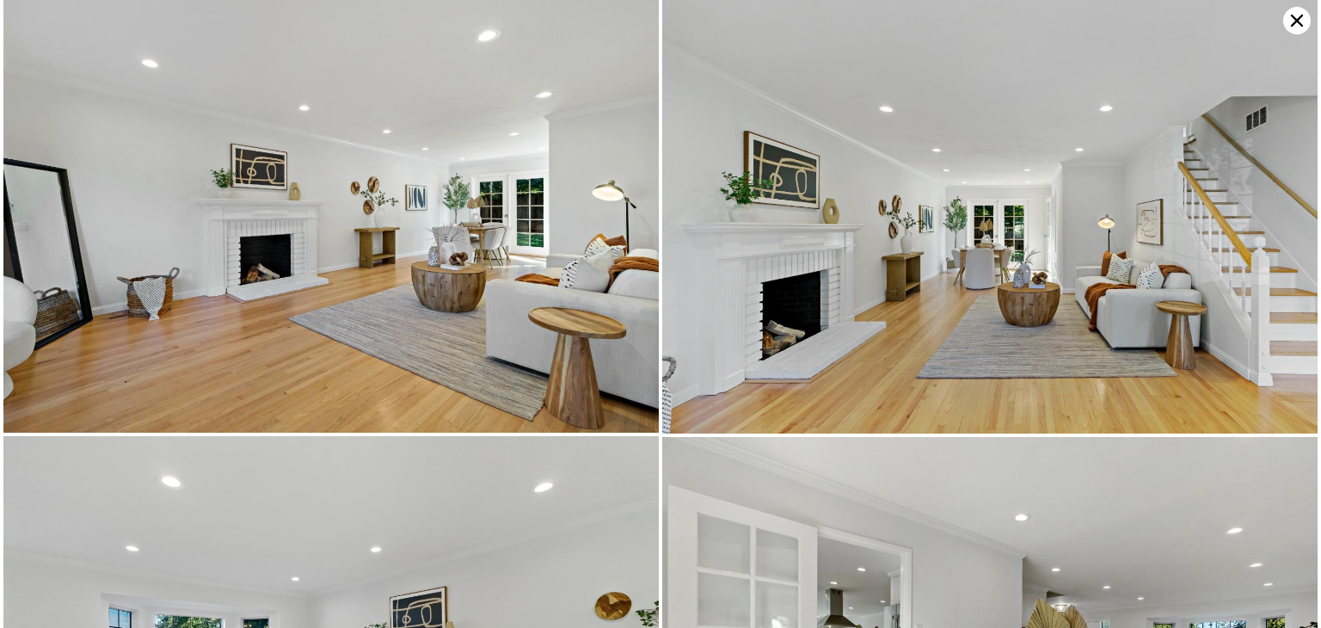
scroll to position [881, 0]
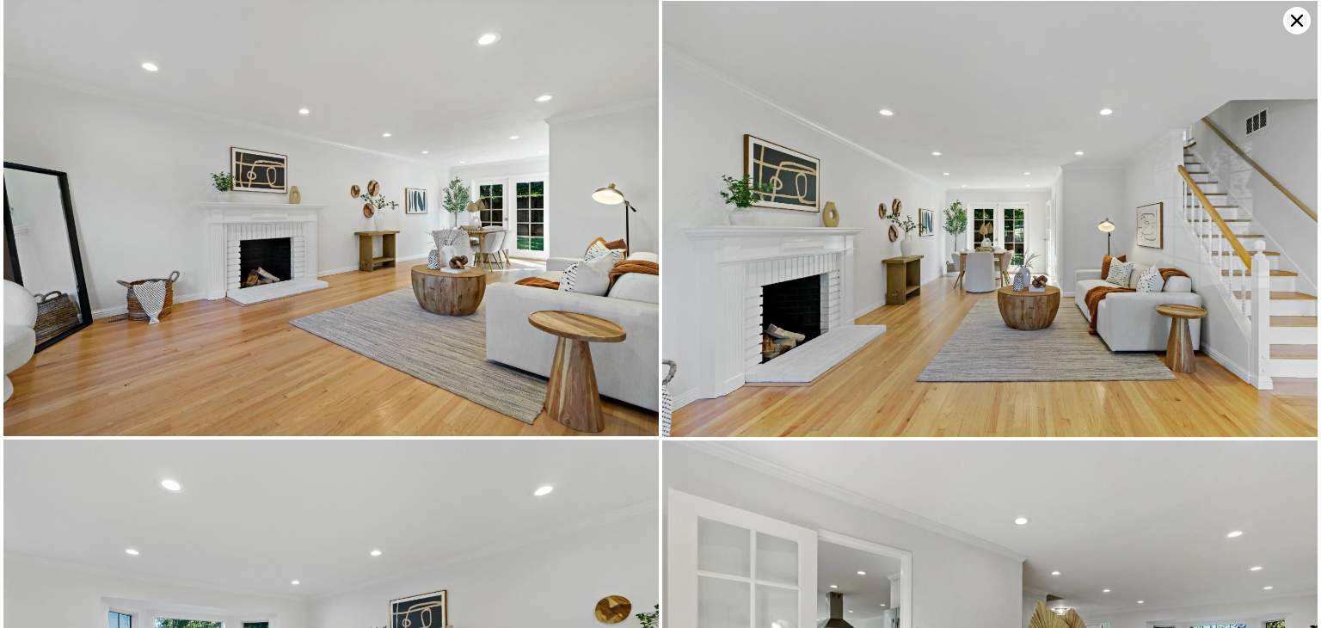
click at [1305, 16] on icon at bounding box center [1297, 21] width 28 height 28
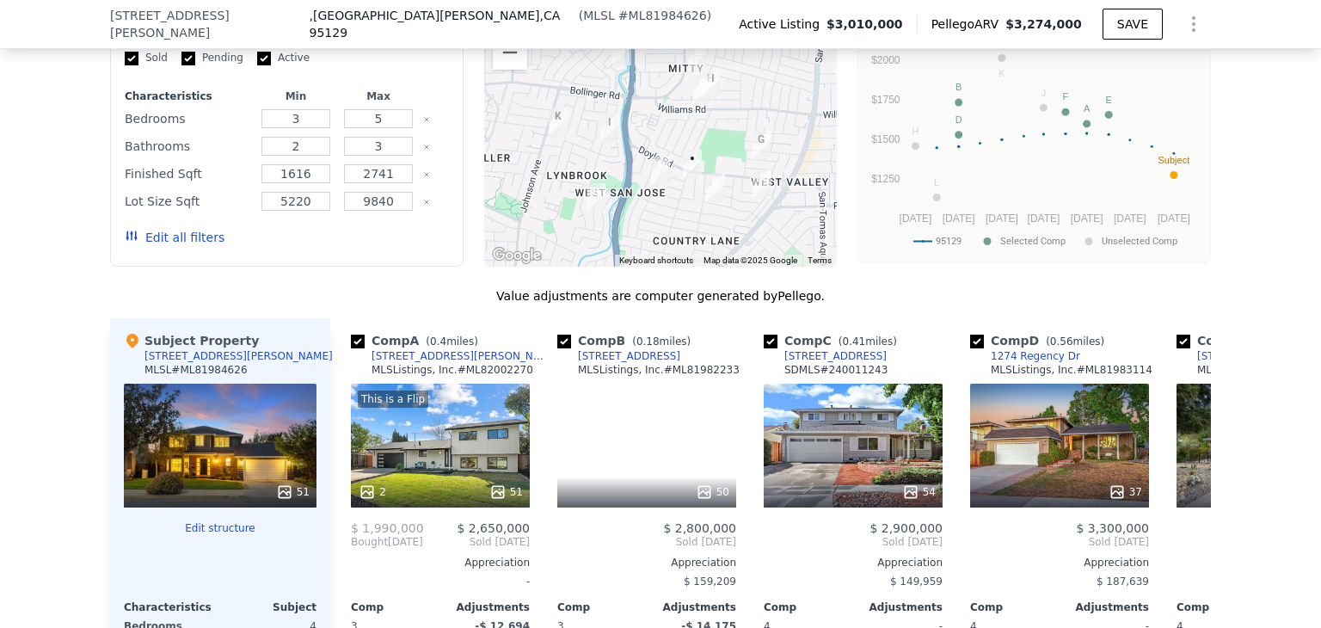
scroll to position [1730, 0]
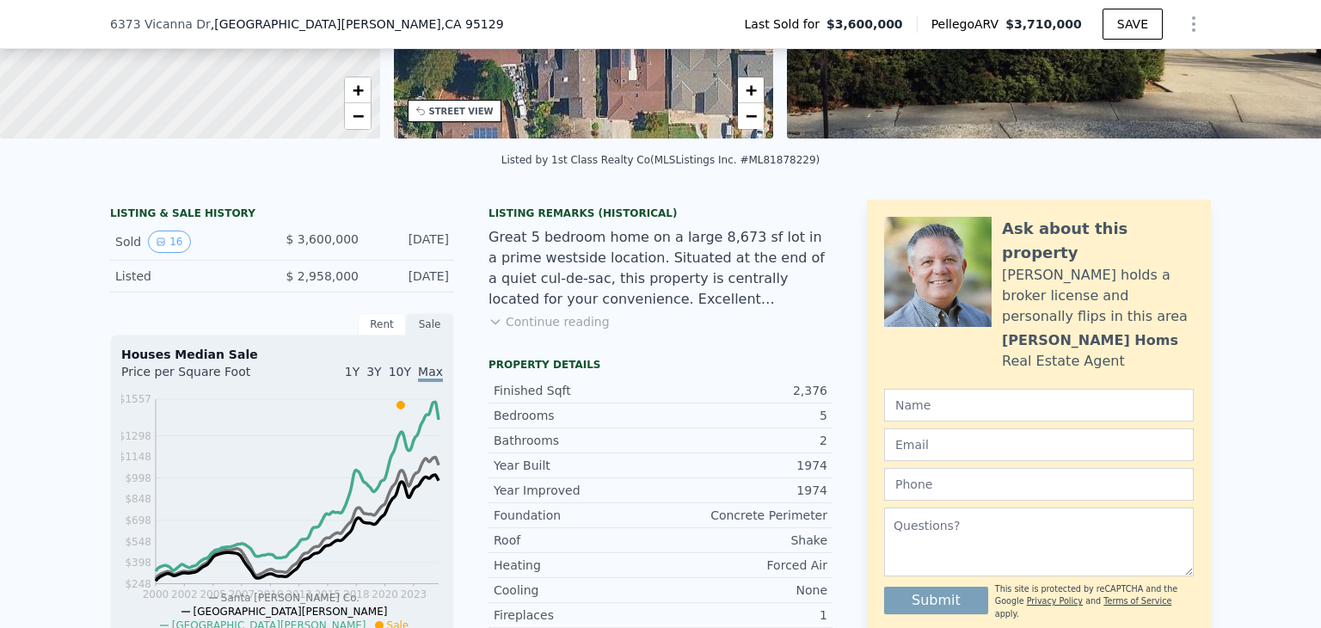
scroll to position [291, 0]
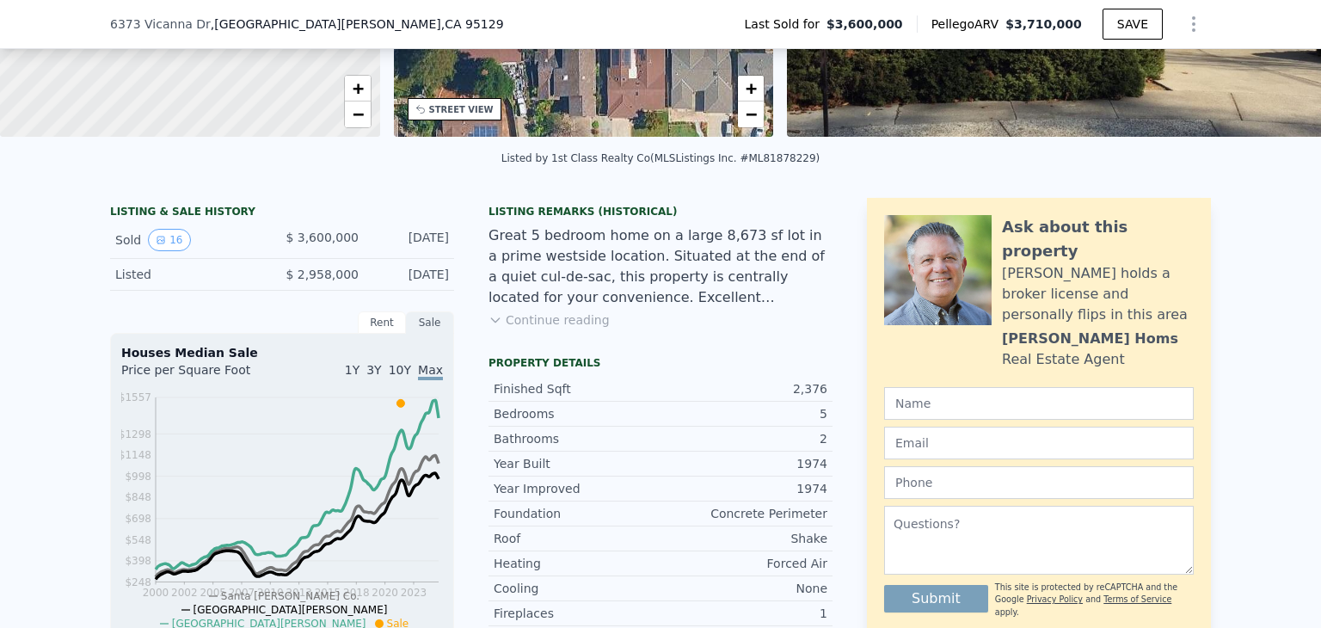
click at [353, 367] on span "1Y" at bounding box center [352, 370] width 15 height 14
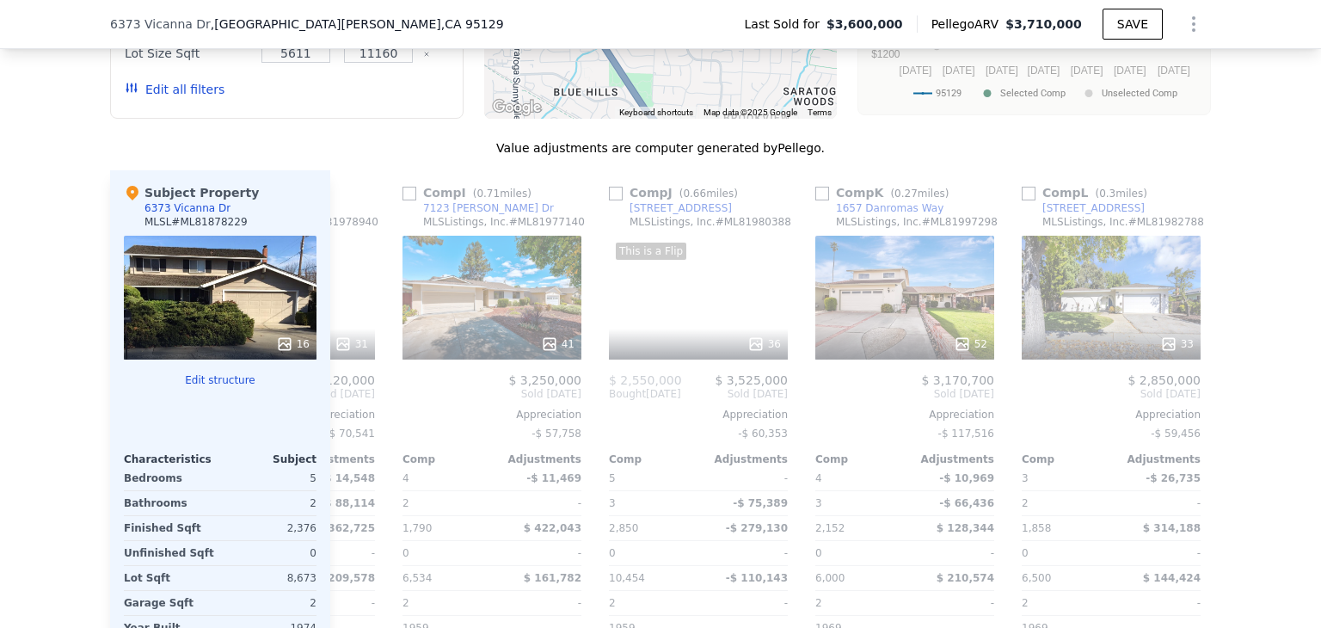
scroll to position [0, 1638]
